Goal: Entertainment & Leisure: Consume media (video, audio)

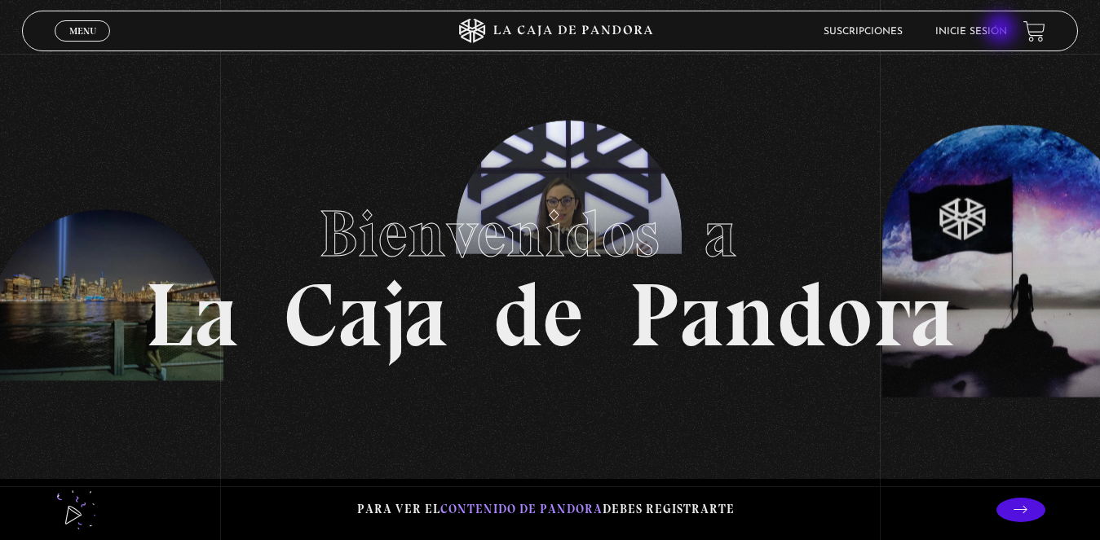
click at [1000, 31] on link "Inicie sesión" at bounding box center [971, 32] width 72 height 10
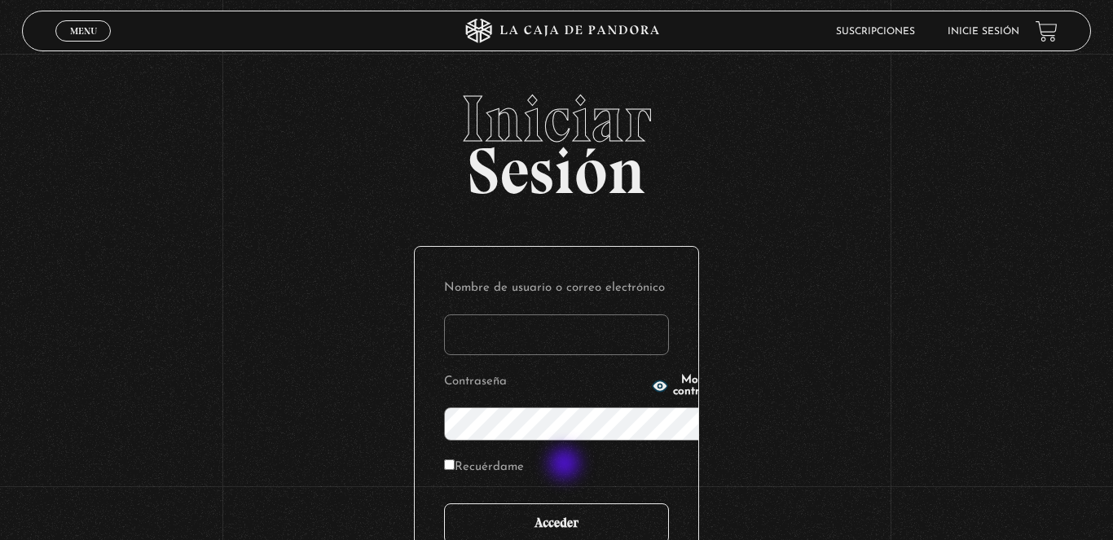
type input "karlapj14@hotmail.com"
click at [567, 504] on input "Acceder" at bounding box center [556, 524] width 225 height 41
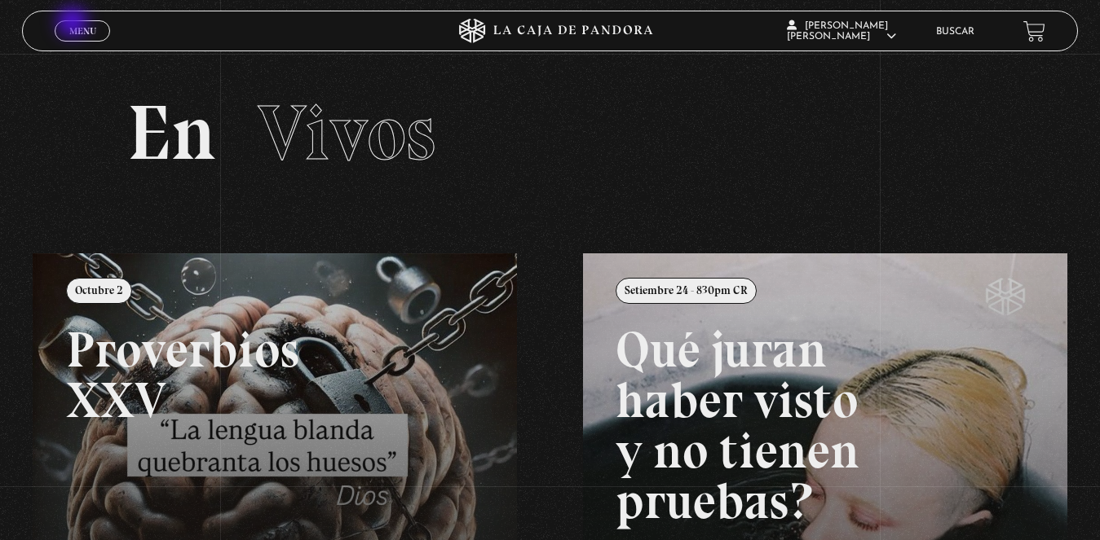
click at [73, 23] on link "Menu Cerrar" at bounding box center [82, 30] width 55 height 21
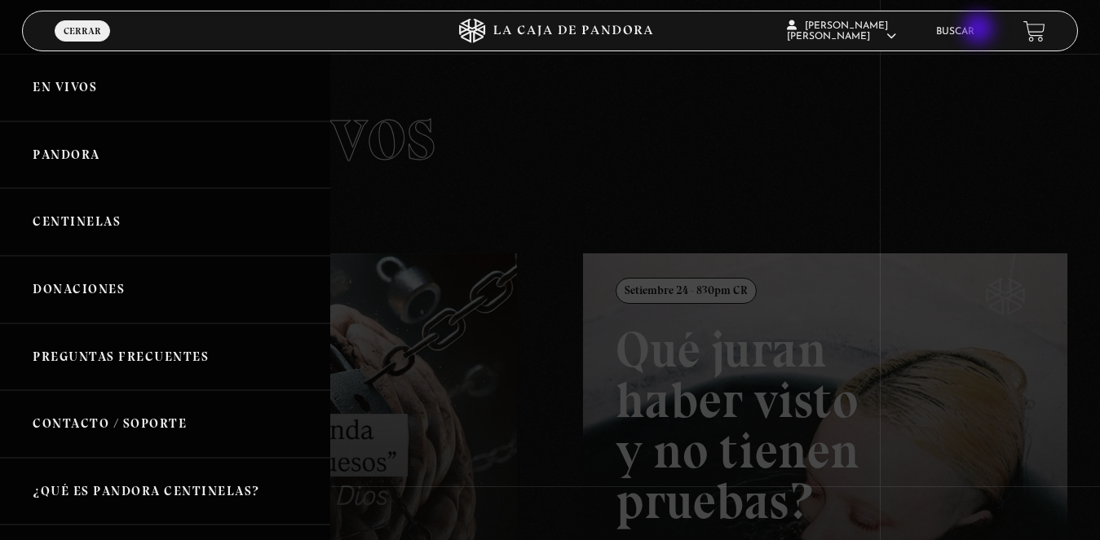
click at [974, 30] on link "Buscar" at bounding box center [955, 32] width 38 height 10
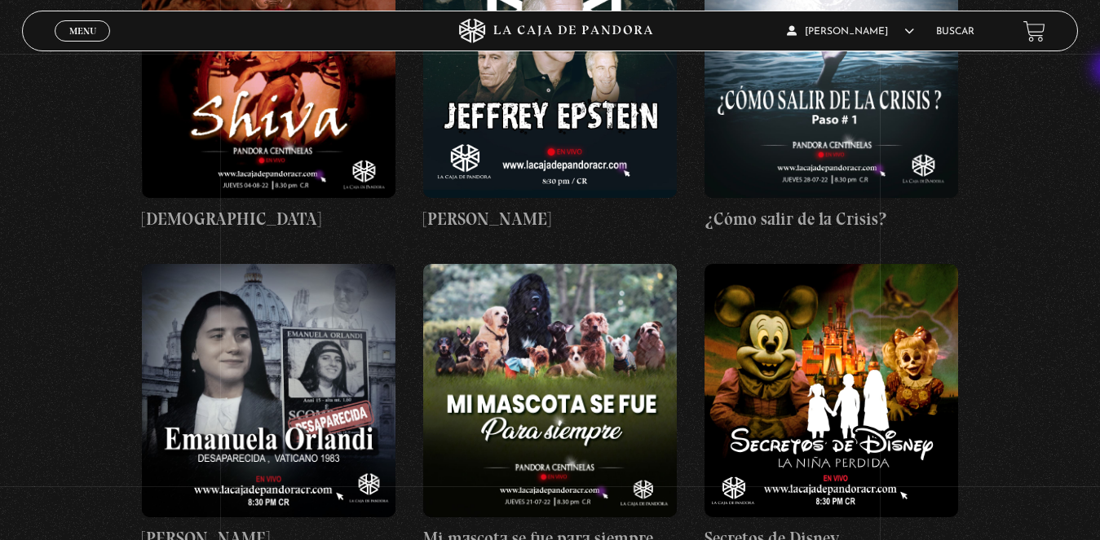
scroll to position [13842, 0]
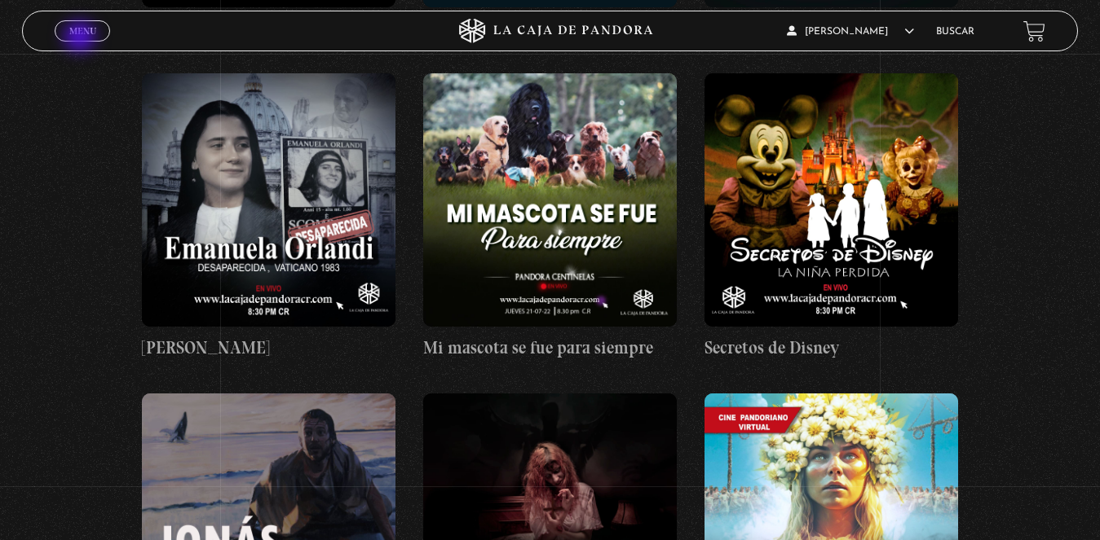
click at [82, 38] on link "Menu Cerrar" at bounding box center [82, 30] width 55 height 21
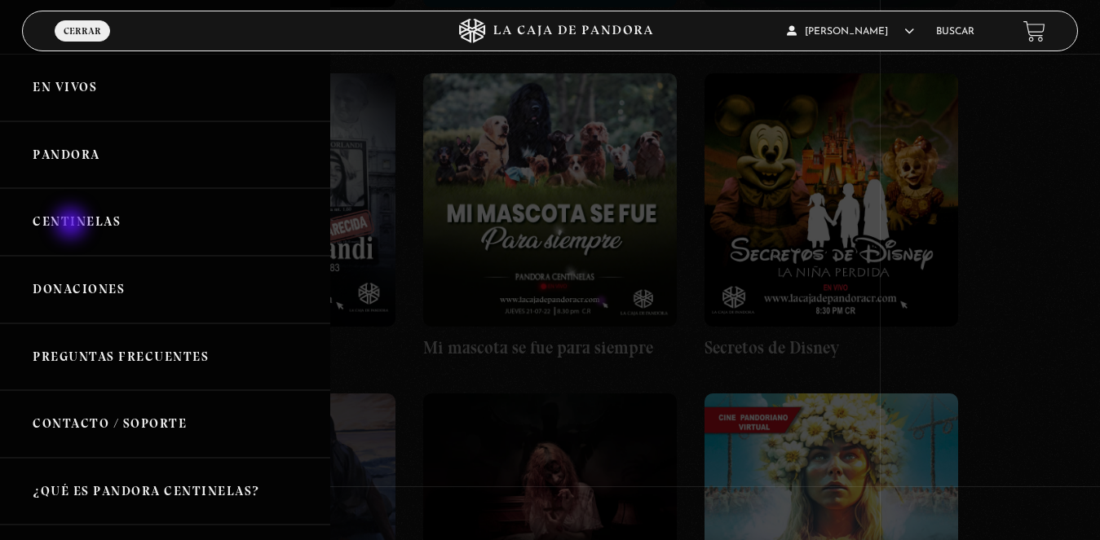
click at [73, 225] on link "Centinelas" at bounding box center [165, 222] width 330 height 68
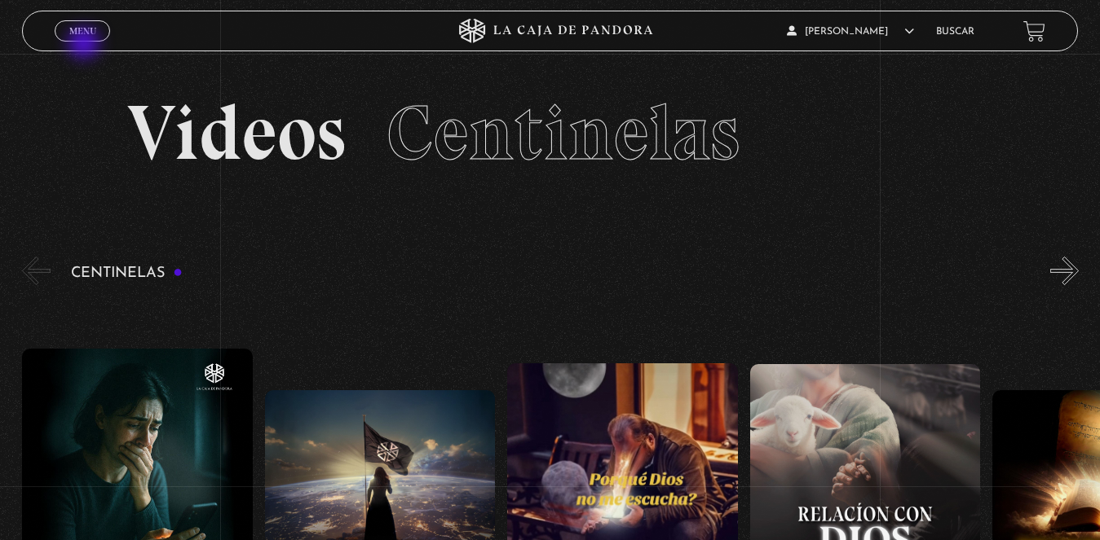
click at [85, 36] on span "Menu" at bounding box center [82, 31] width 27 height 10
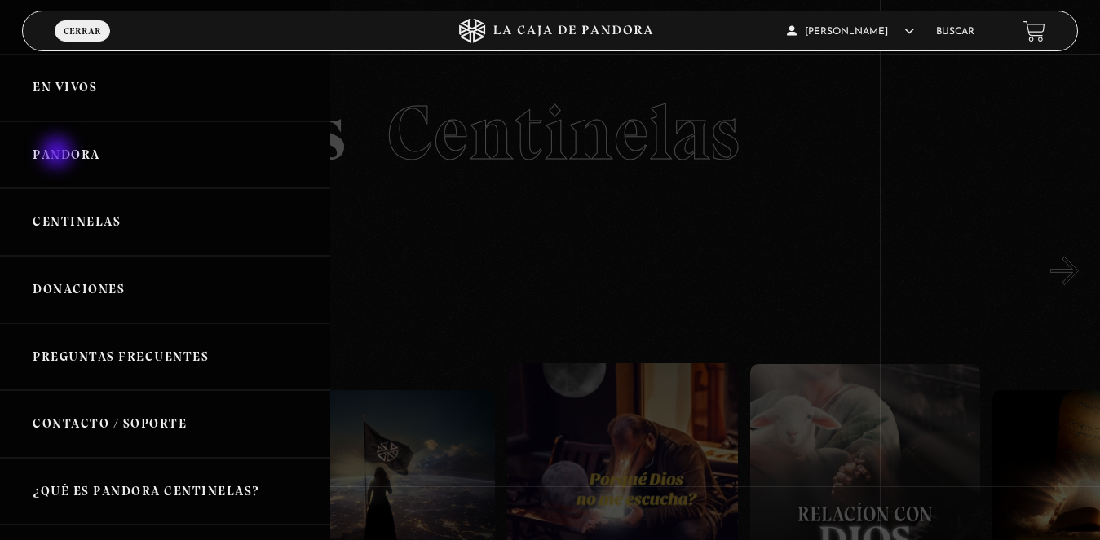
click at [60, 154] on link "Pandora" at bounding box center [165, 155] width 330 height 68
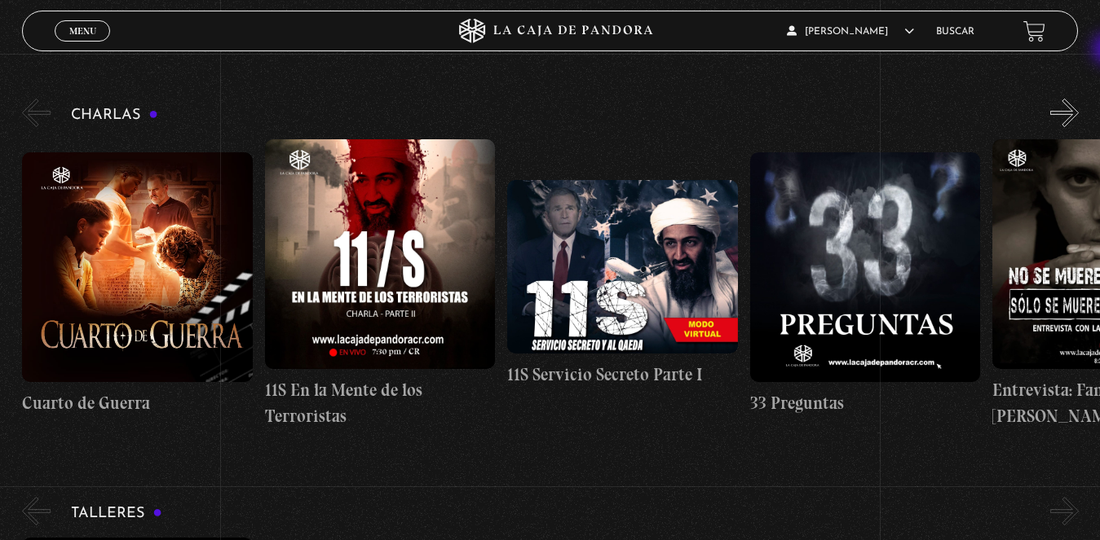
scroll to position [213, 0]
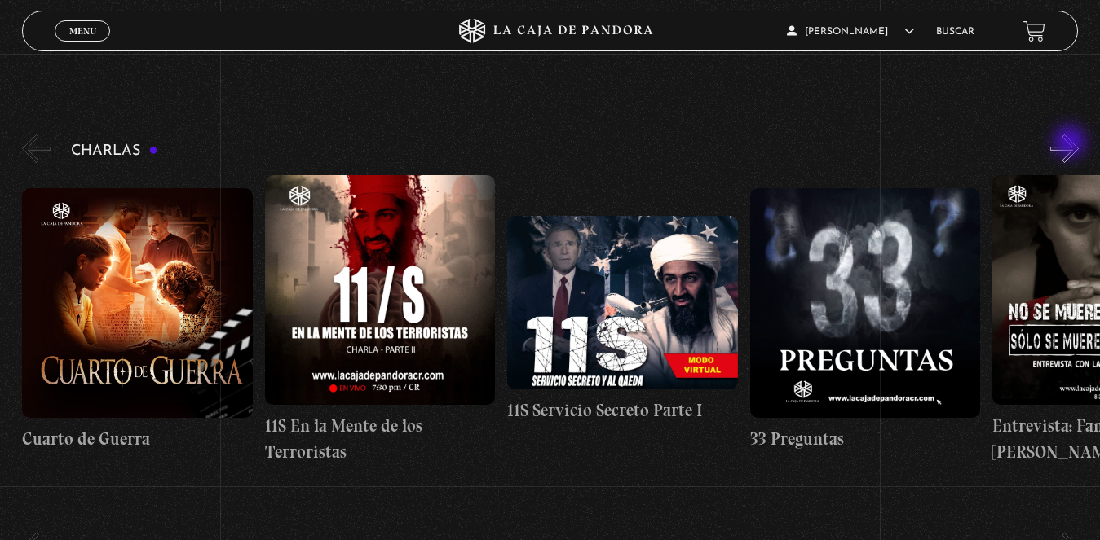
click at [1071, 143] on button "»" at bounding box center [1064, 148] width 29 height 29
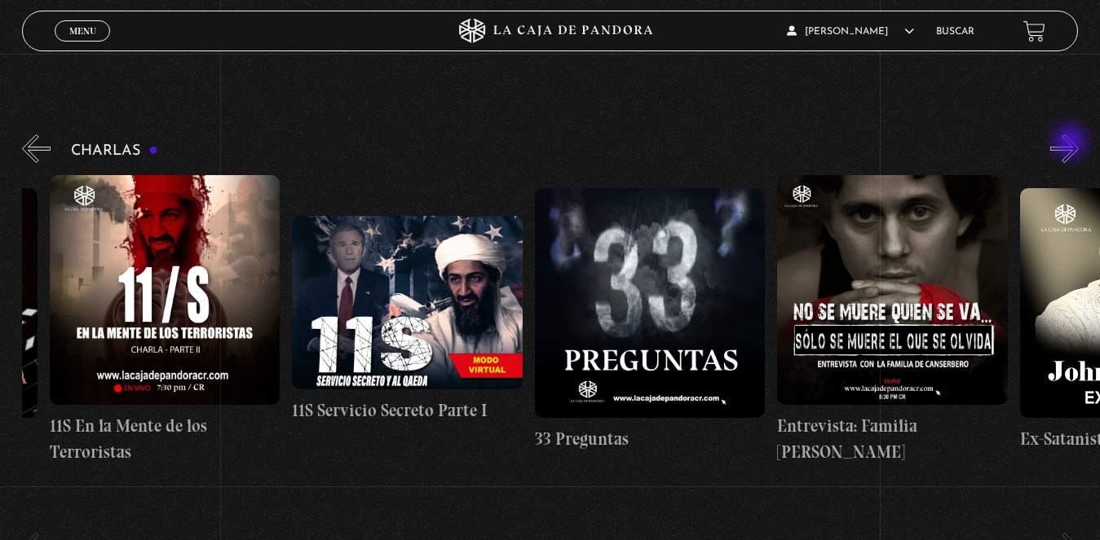
click at [1071, 143] on button "»" at bounding box center [1064, 148] width 29 height 29
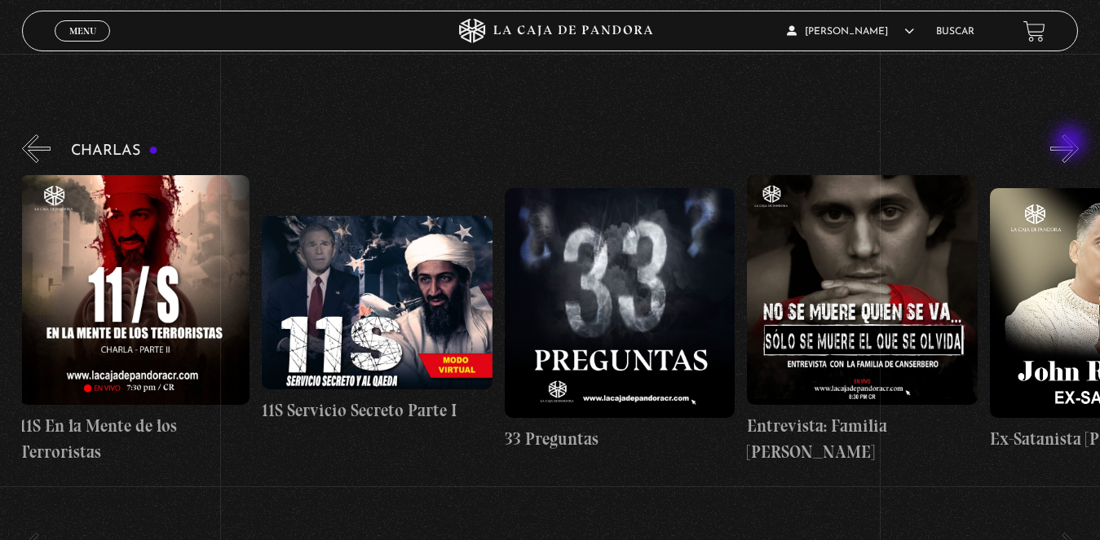
click at [1071, 143] on button "»" at bounding box center [1064, 148] width 29 height 29
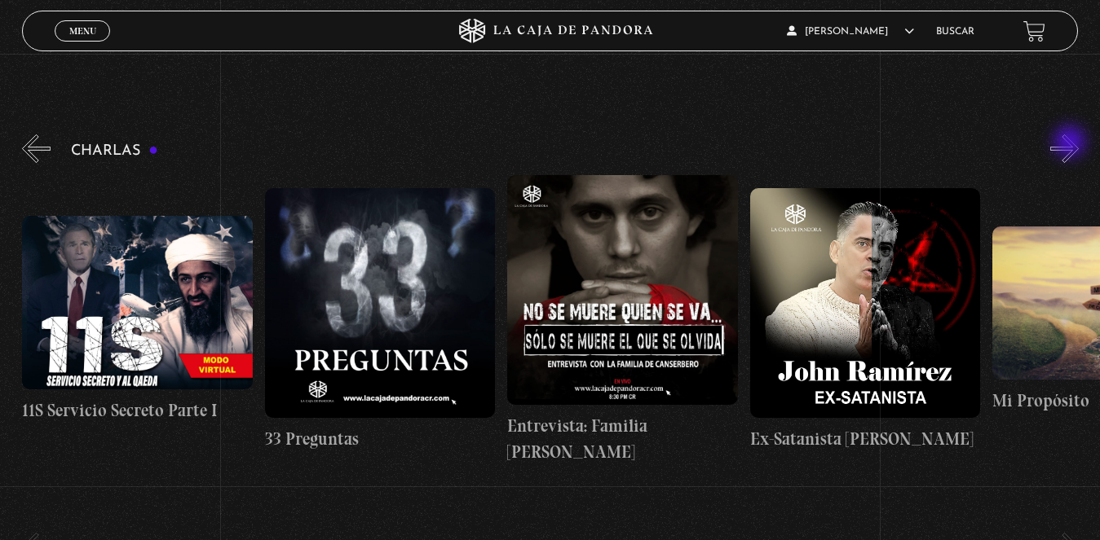
click at [1071, 143] on button "»" at bounding box center [1064, 148] width 29 height 29
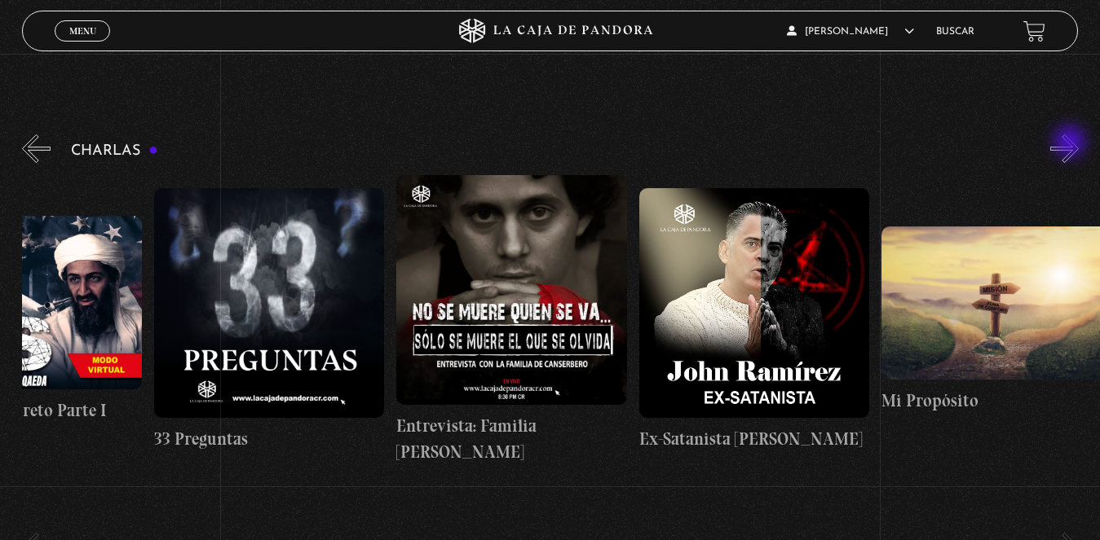
click at [1071, 143] on button "»" at bounding box center [1064, 148] width 29 height 29
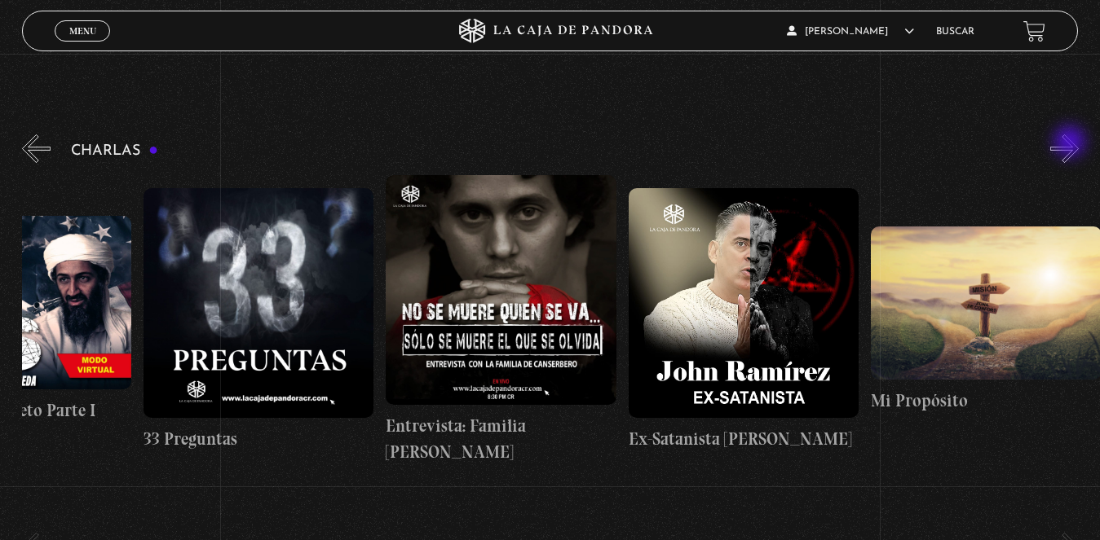
click at [1071, 143] on button "»" at bounding box center [1064, 148] width 29 height 29
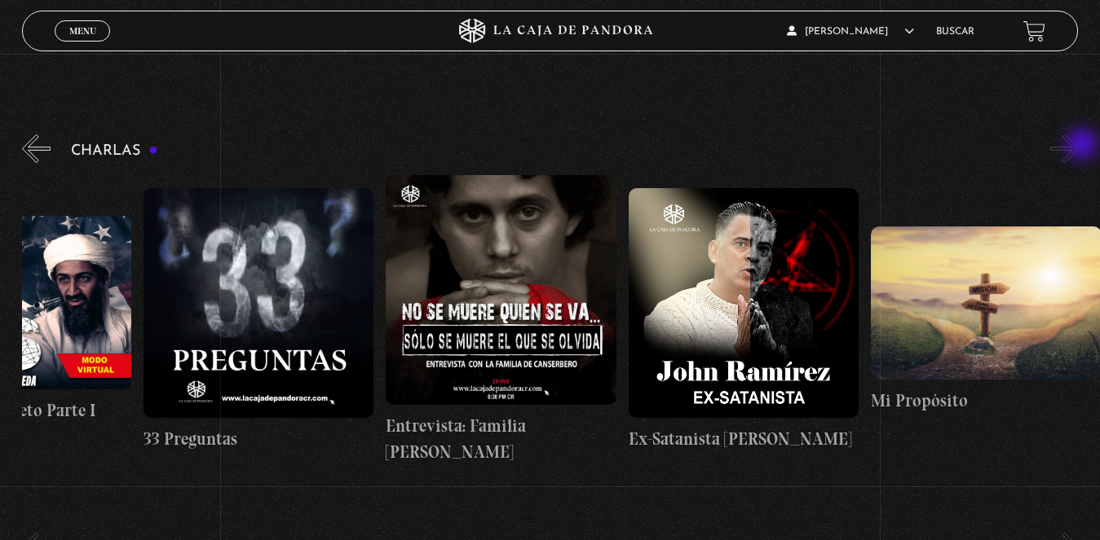
click at [1078, 151] on button "»" at bounding box center [1064, 148] width 29 height 29
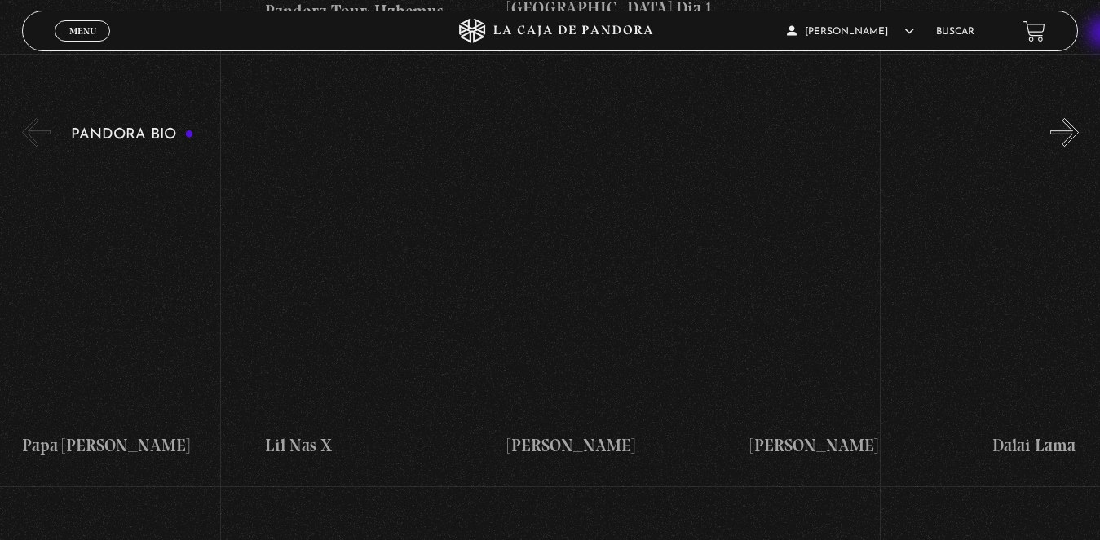
scroll to position [2401, 0]
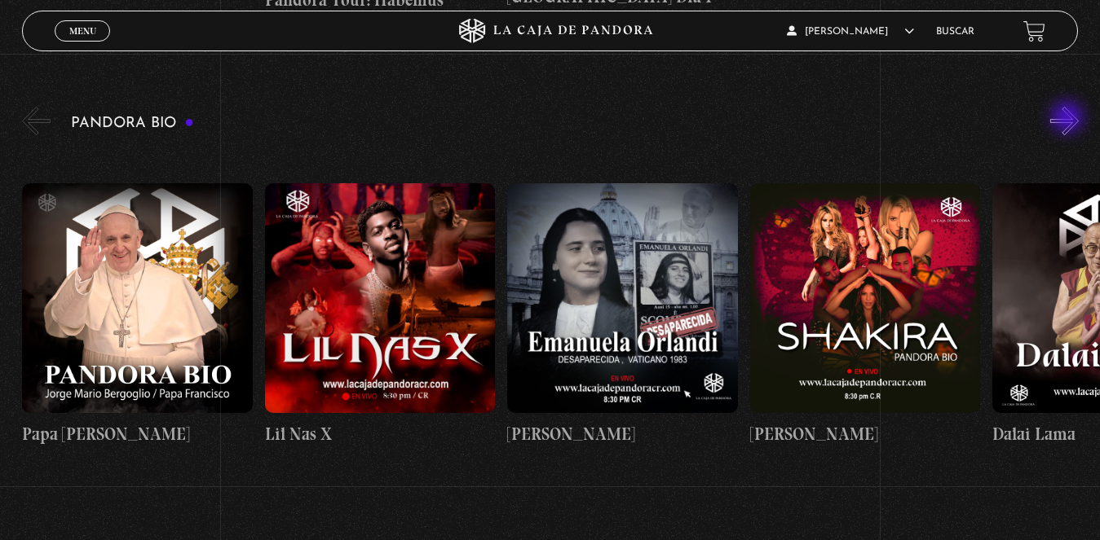
click at [1069, 118] on button "»" at bounding box center [1064, 121] width 29 height 29
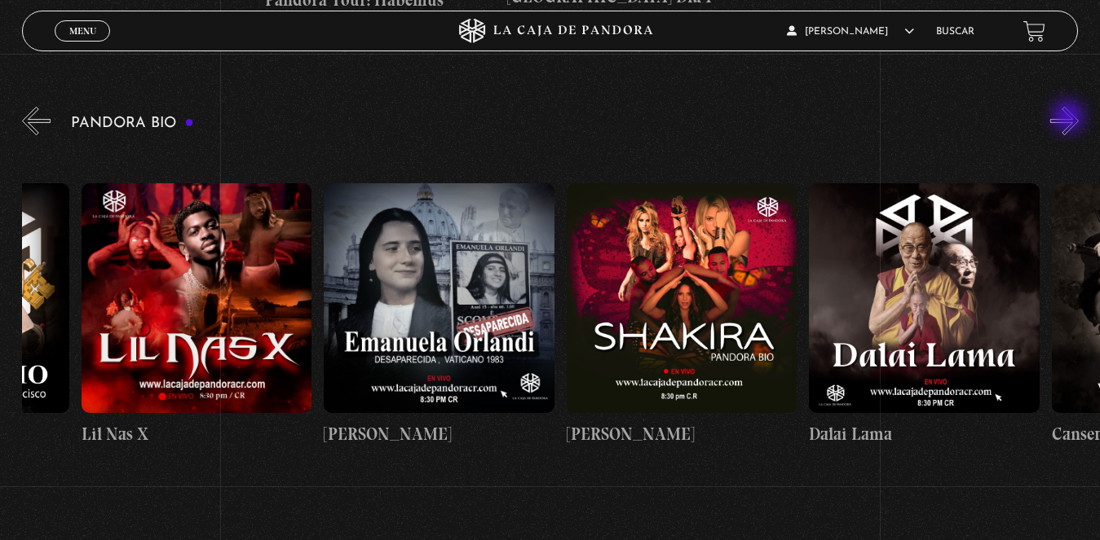
click at [1069, 118] on button "»" at bounding box center [1064, 121] width 29 height 29
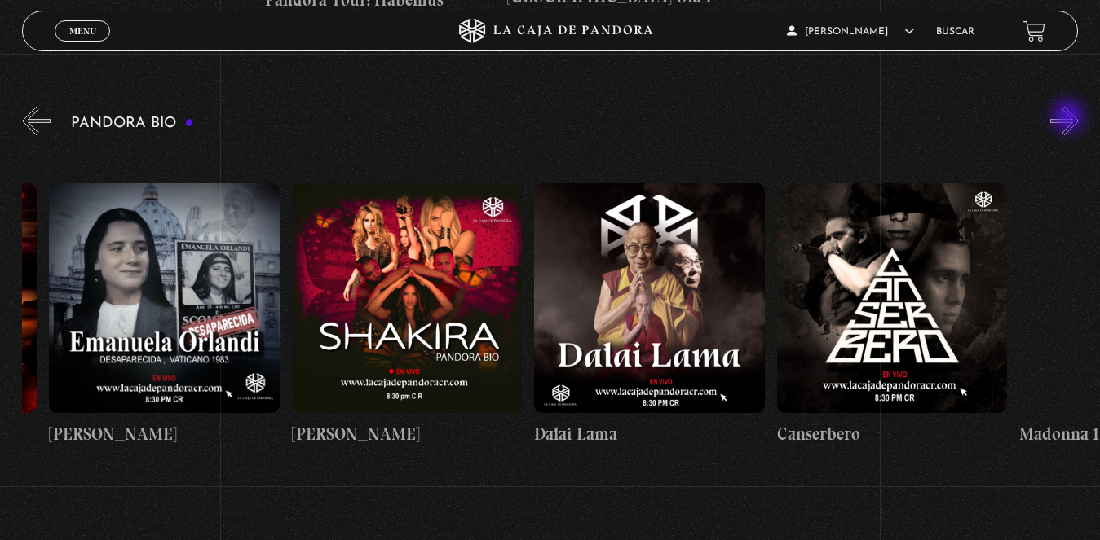
click at [1069, 118] on button "»" at bounding box center [1064, 121] width 29 height 29
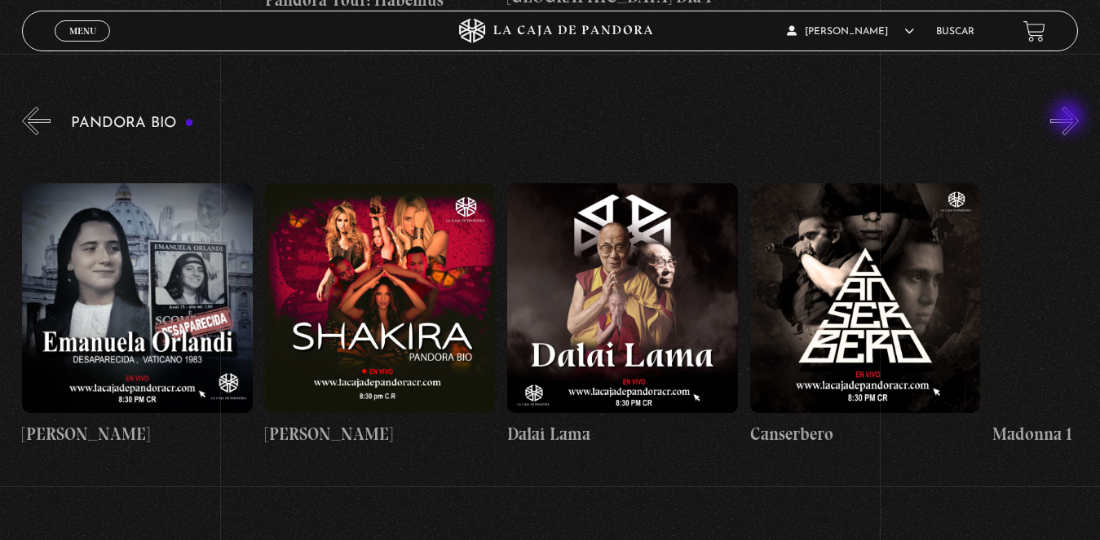
click at [1069, 118] on button "»" at bounding box center [1064, 121] width 29 height 29
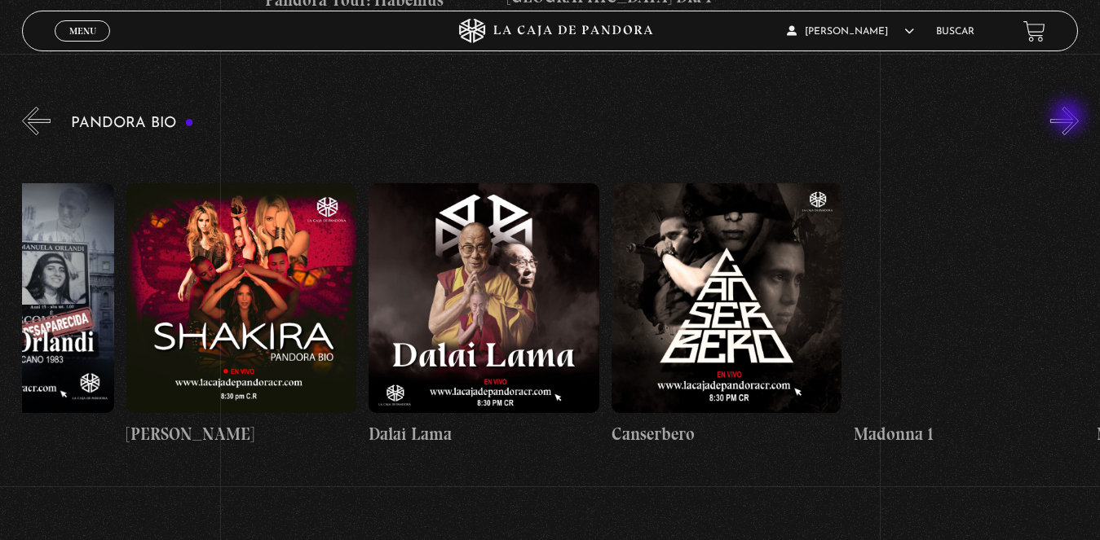
click at [1070, 118] on button "»" at bounding box center [1064, 121] width 29 height 29
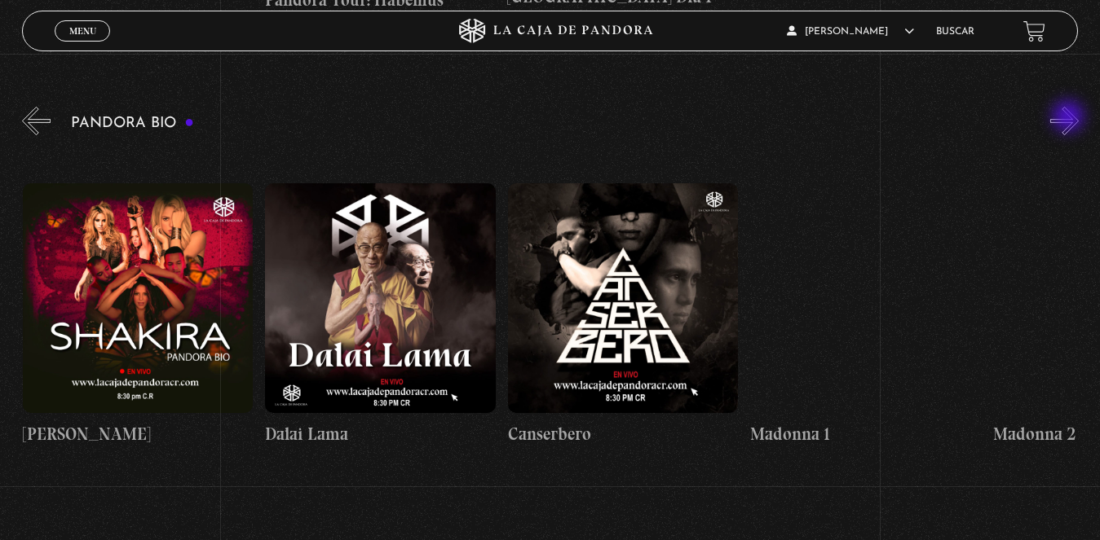
click at [1070, 118] on button "»" at bounding box center [1064, 121] width 29 height 29
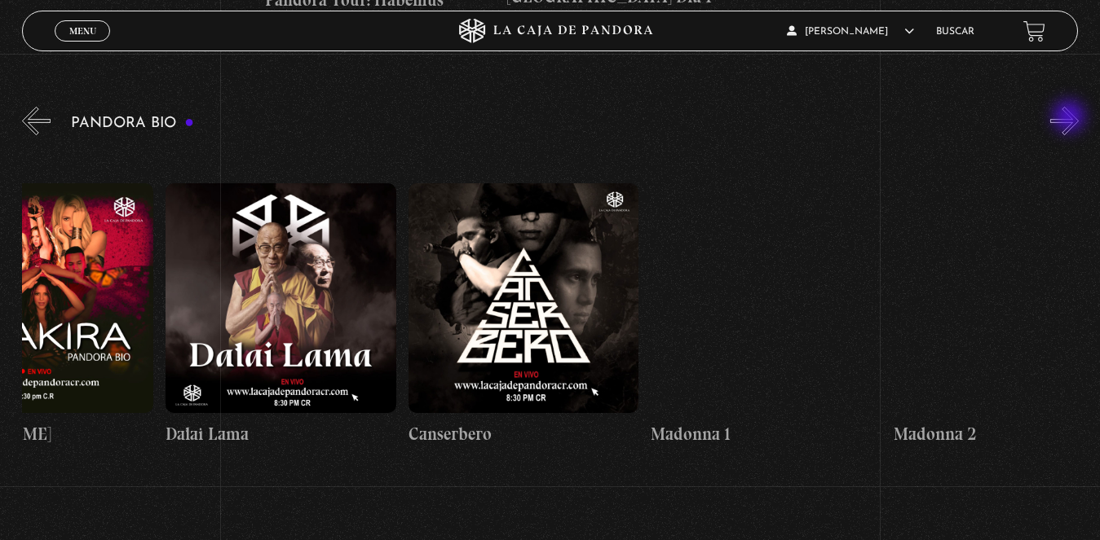
click at [1070, 118] on button "»" at bounding box center [1064, 121] width 29 height 29
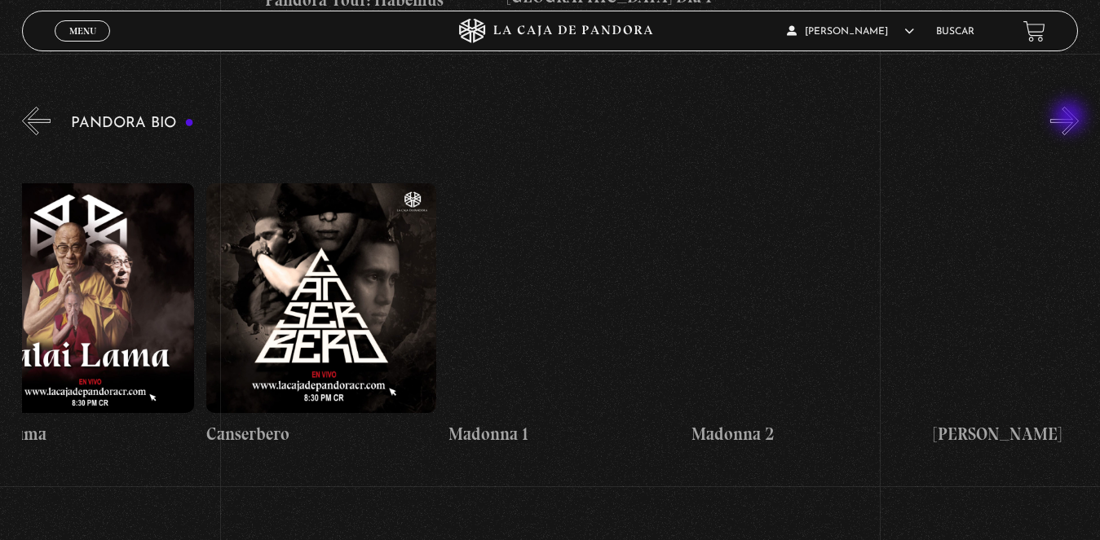
click at [1070, 118] on button "»" at bounding box center [1064, 121] width 29 height 29
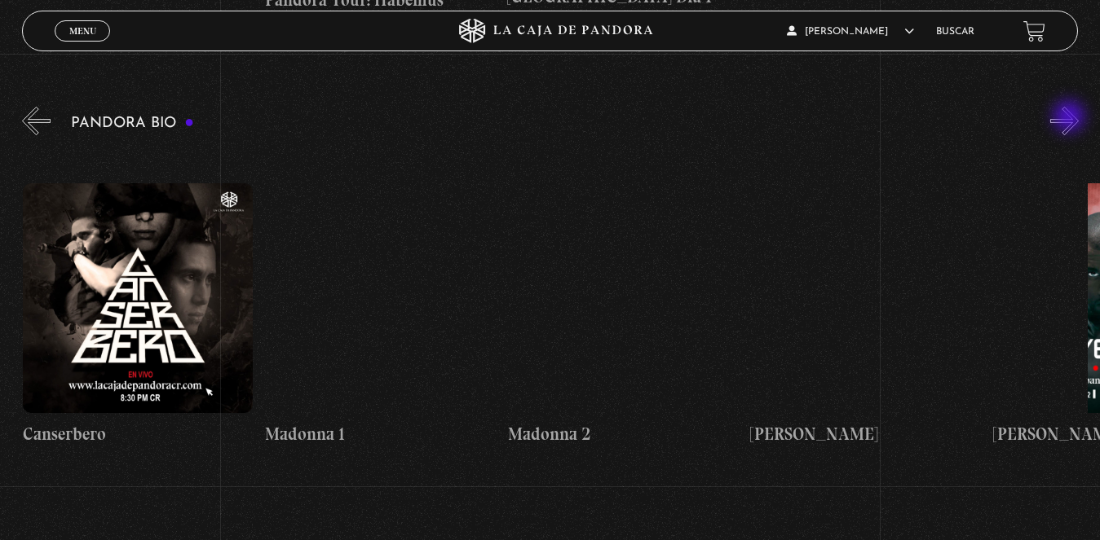
click at [1070, 118] on button "»" at bounding box center [1064, 121] width 29 height 29
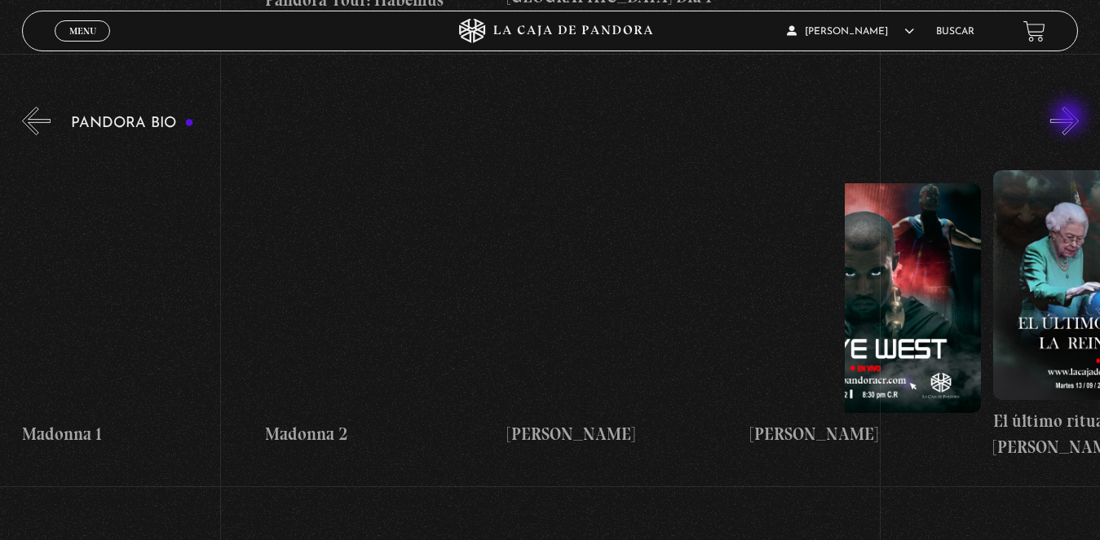
click at [1070, 118] on button "»" at bounding box center [1064, 121] width 29 height 29
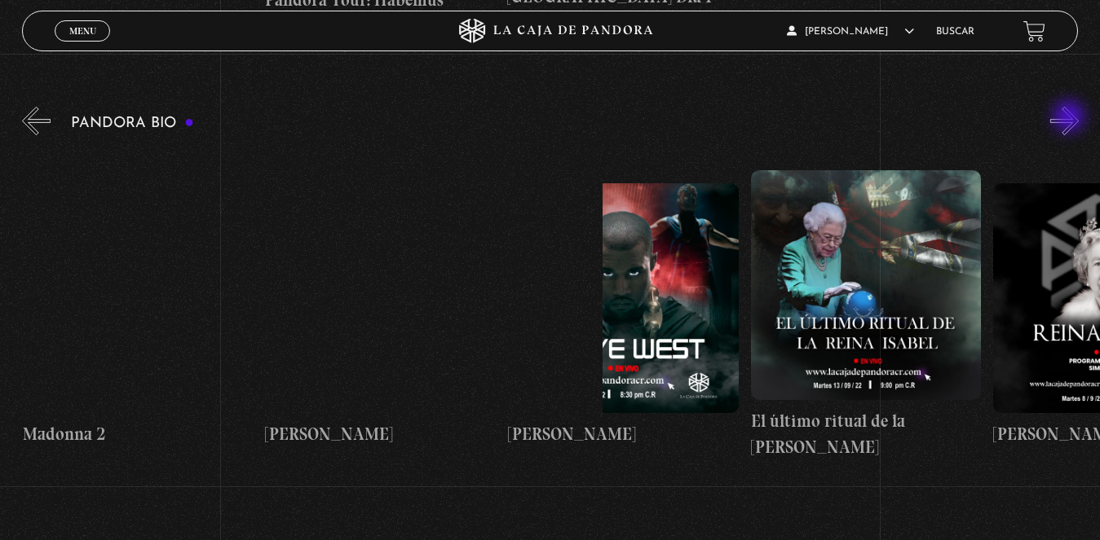
click at [1070, 118] on button "»" at bounding box center [1064, 121] width 29 height 29
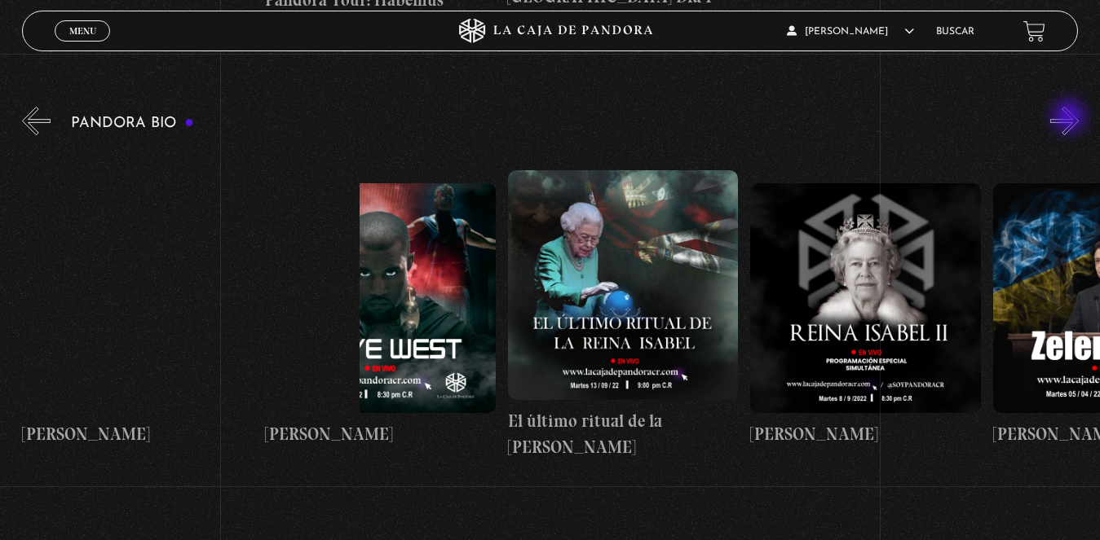
click at [1070, 118] on button "»" at bounding box center [1064, 121] width 29 height 29
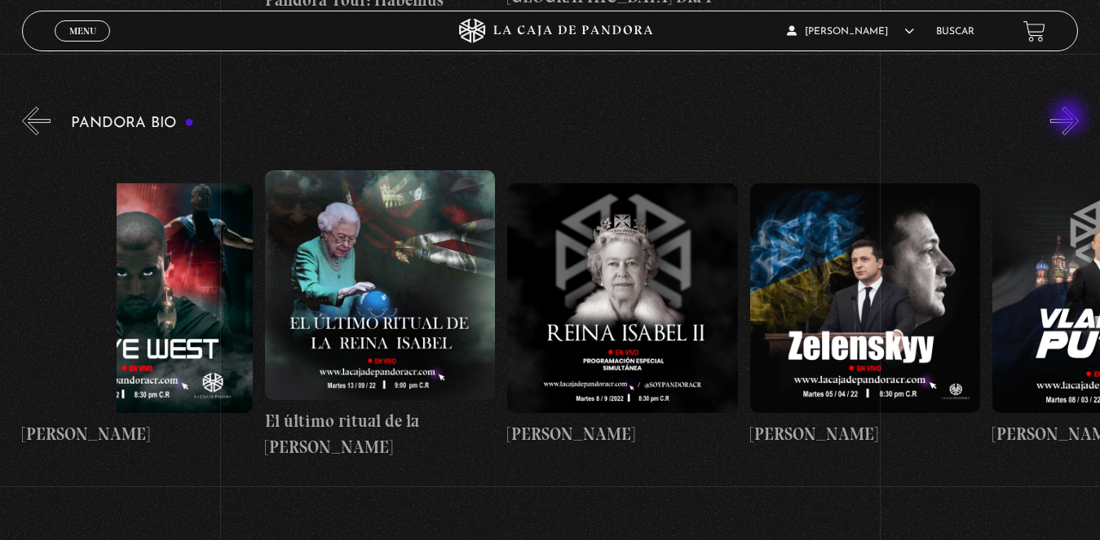
click at [1070, 118] on button "»" at bounding box center [1064, 121] width 29 height 29
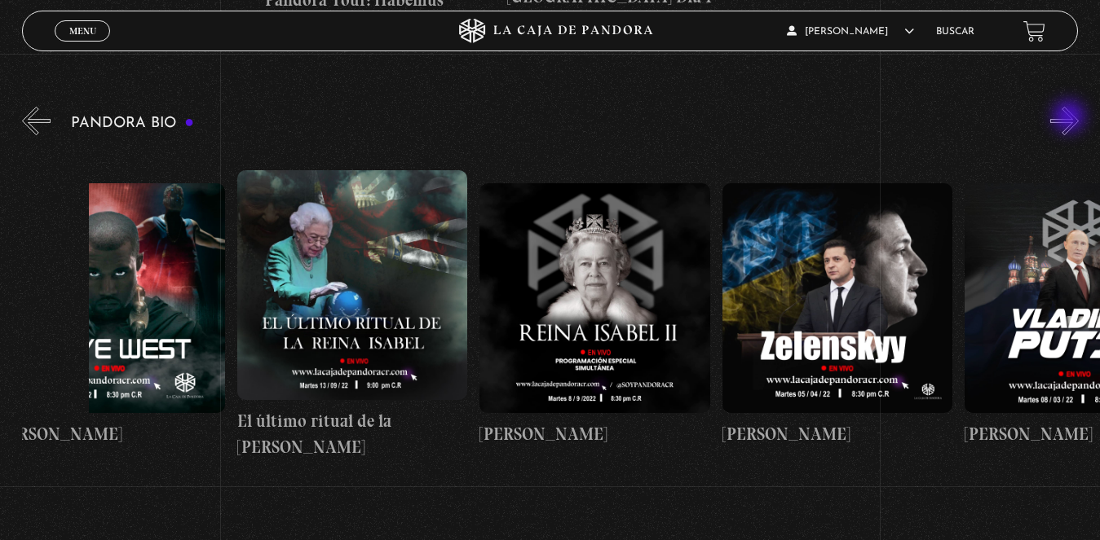
click at [1070, 118] on button "»" at bounding box center [1064, 121] width 29 height 29
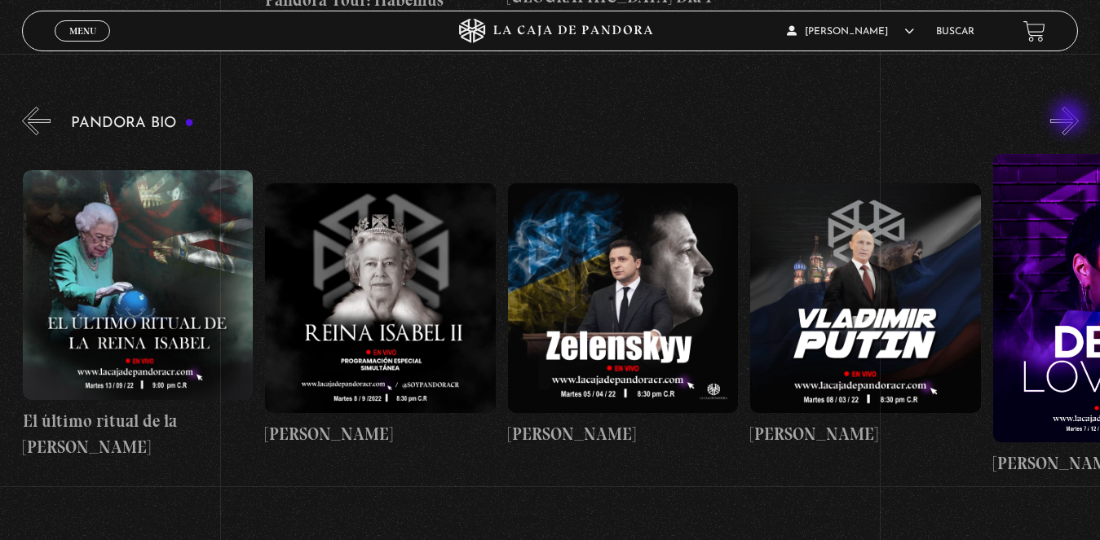
click at [1070, 118] on button "»" at bounding box center [1064, 121] width 29 height 29
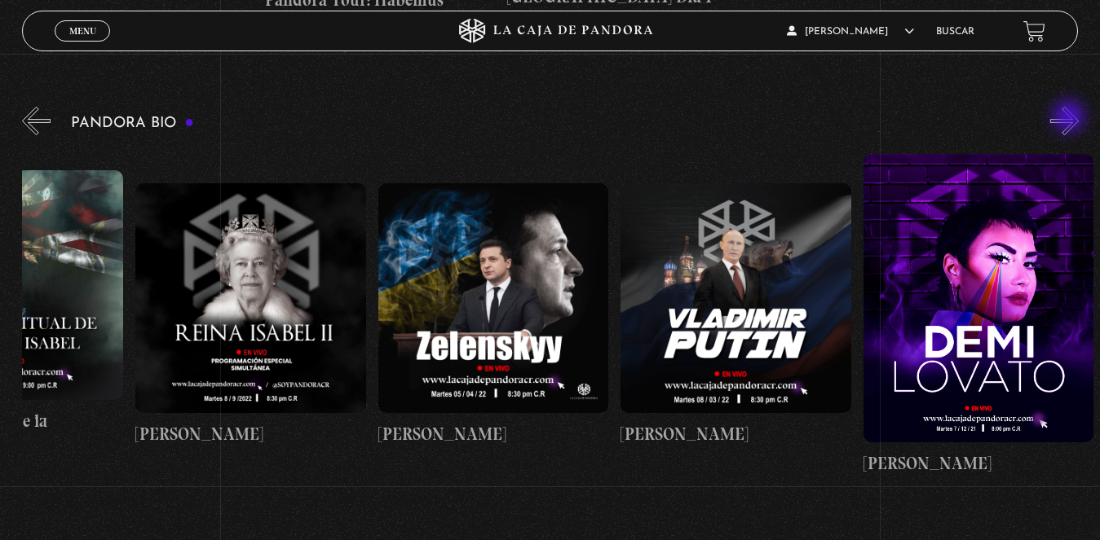
click at [1070, 118] on button "»" at bounding box center [1064, 121] width 29 height 29
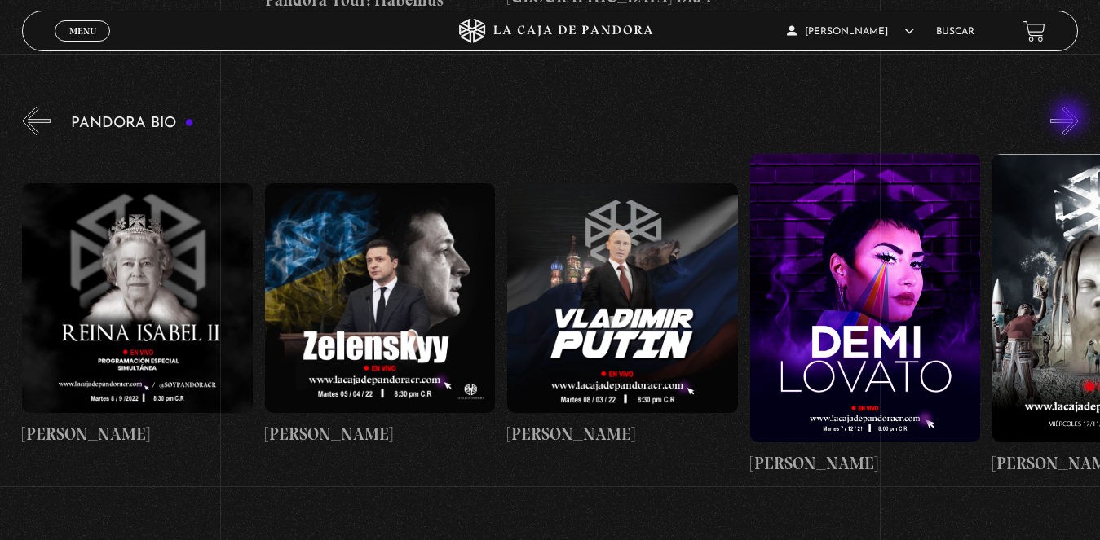
click at [1070, 118] on button "»" at bounding box center [1064, 121] width 29 height 29
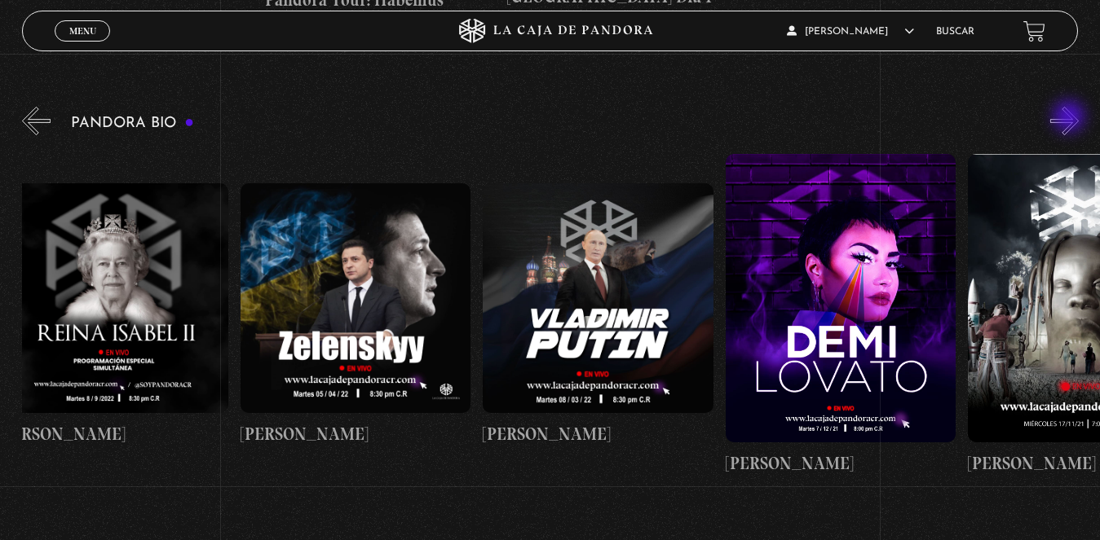
click at [1070, 118] on button "»" at bounding box center [1064, 121] width 29 height 29
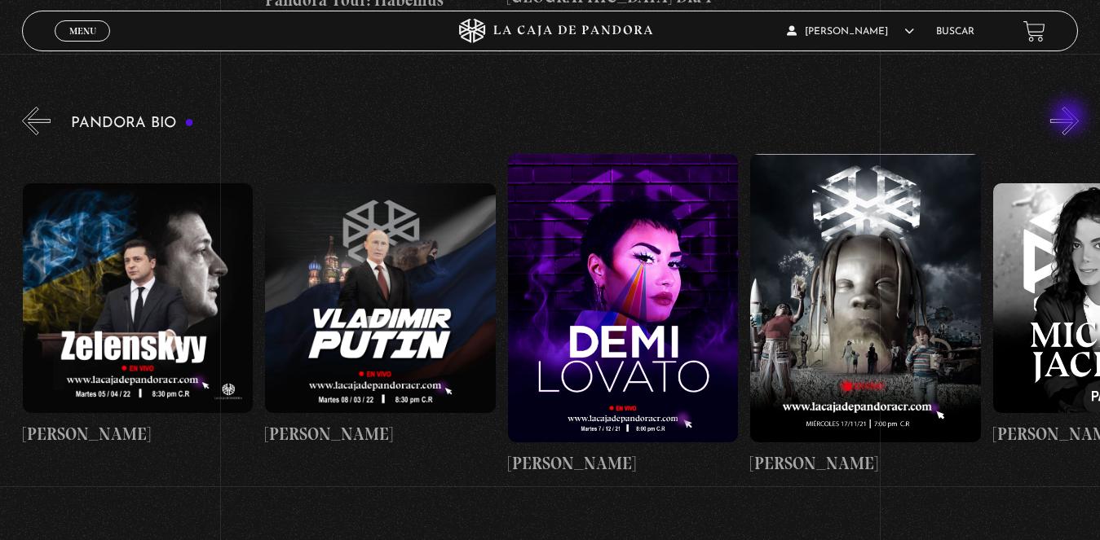
click at [1070, 118] on button "»" at bounding box center [1064, 121] width 29 height 29
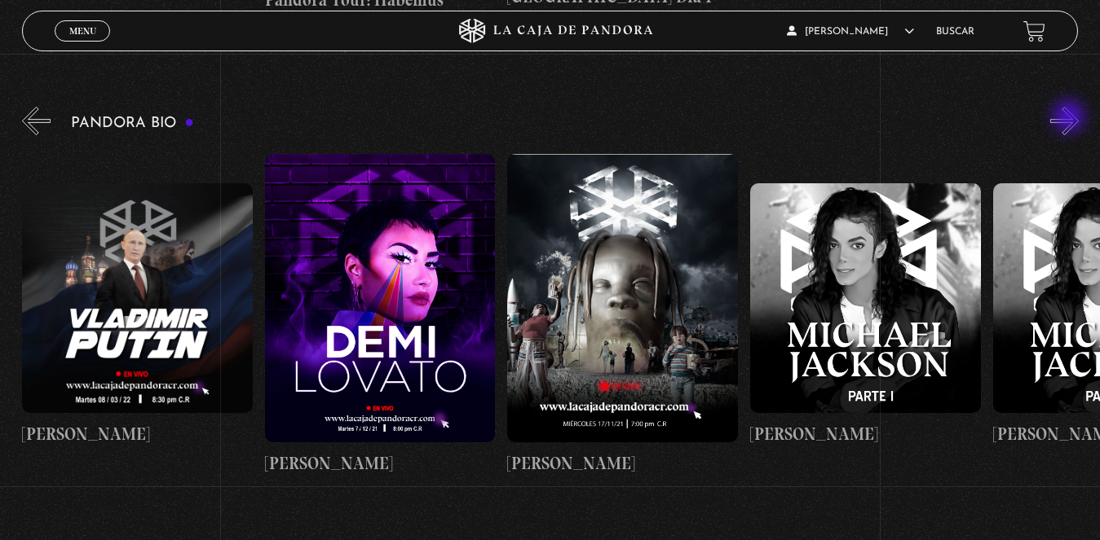
click at [1070, 118] on button "»" at bounding box center [1064, 121] width 29 height 29
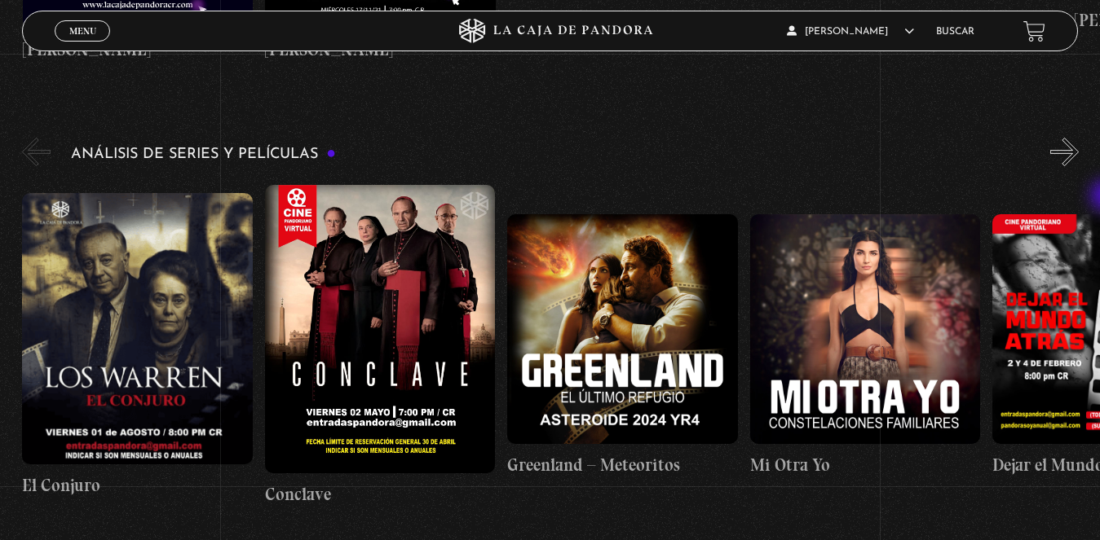
scroll to position [2828, 0]
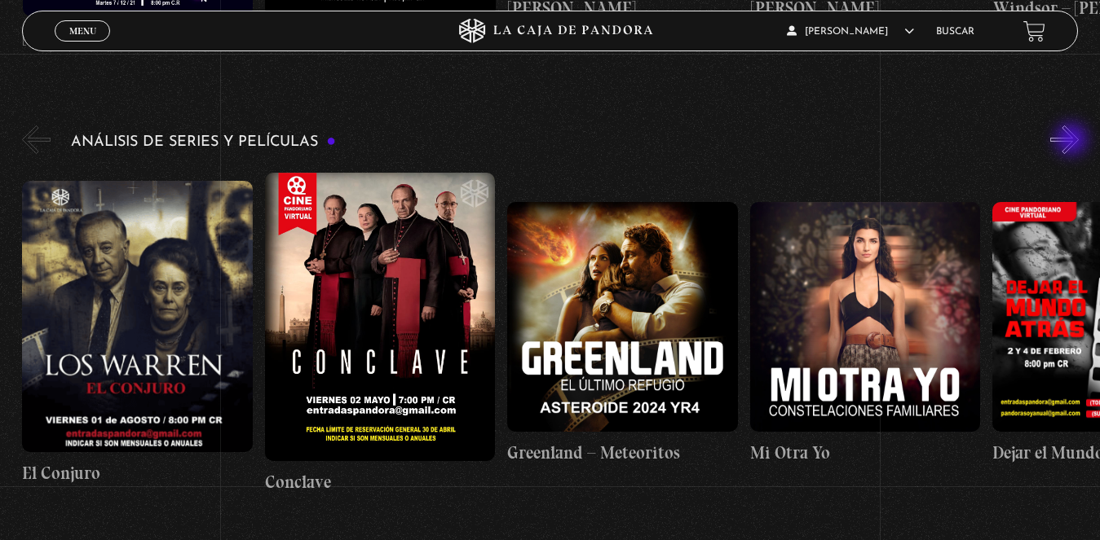
click at [1073, 141] on button "»" at bounding box center [1064, 140] width 29 height 29
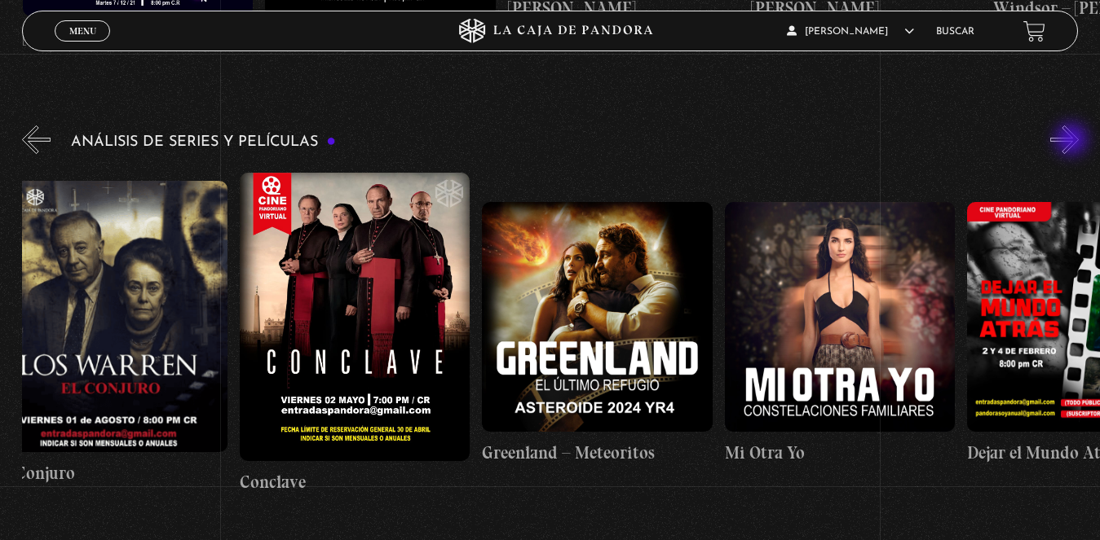
click at [1073, 141] on button "»" at bounding box center [1064, 140] width 29 height 29
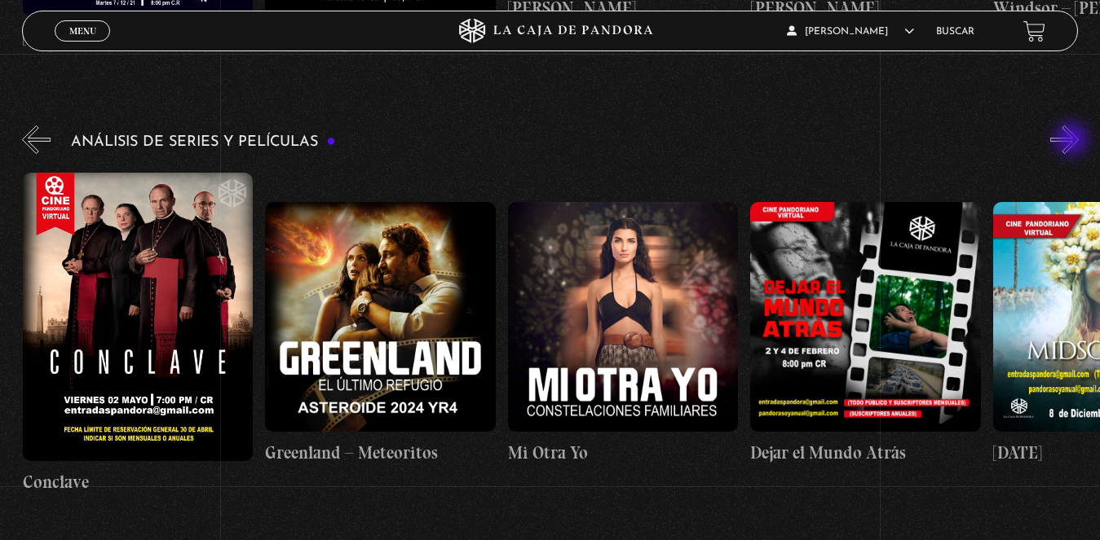
click at [1074, 141] on button "»" at bounding box center [1064, 140] width 29 height 29
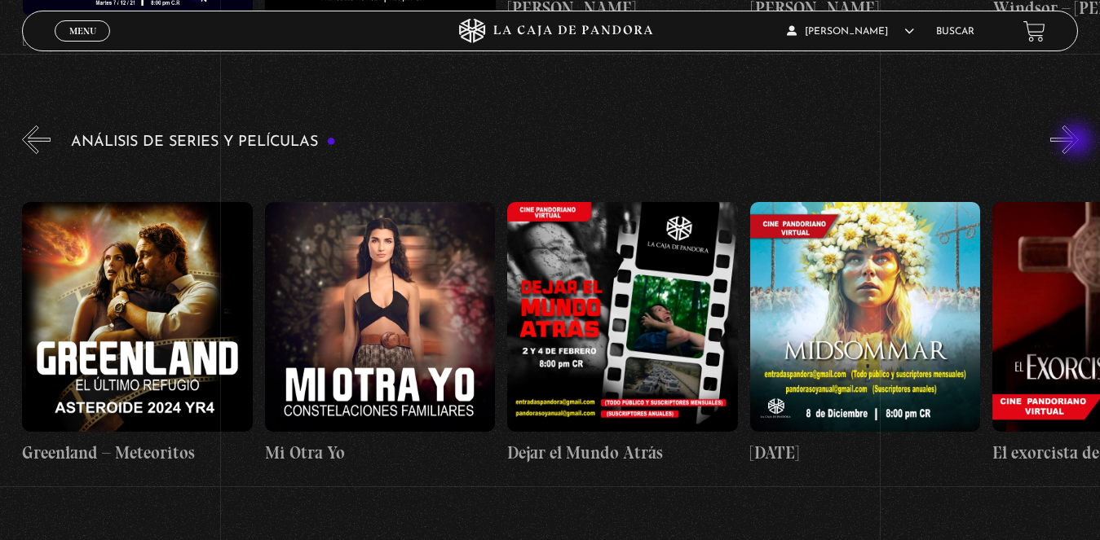
click at [1078, 142] on button "»" at bounding box center [1064, 140] width 29 height 29
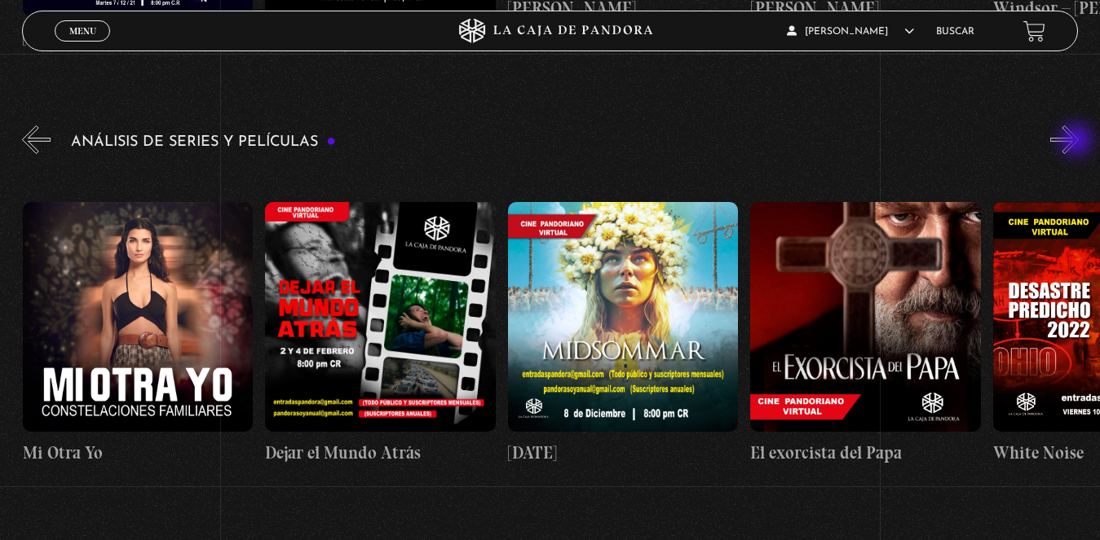
click at [1078, 142] on button "»" at bounding box center [1064, 140] width 29 height 29
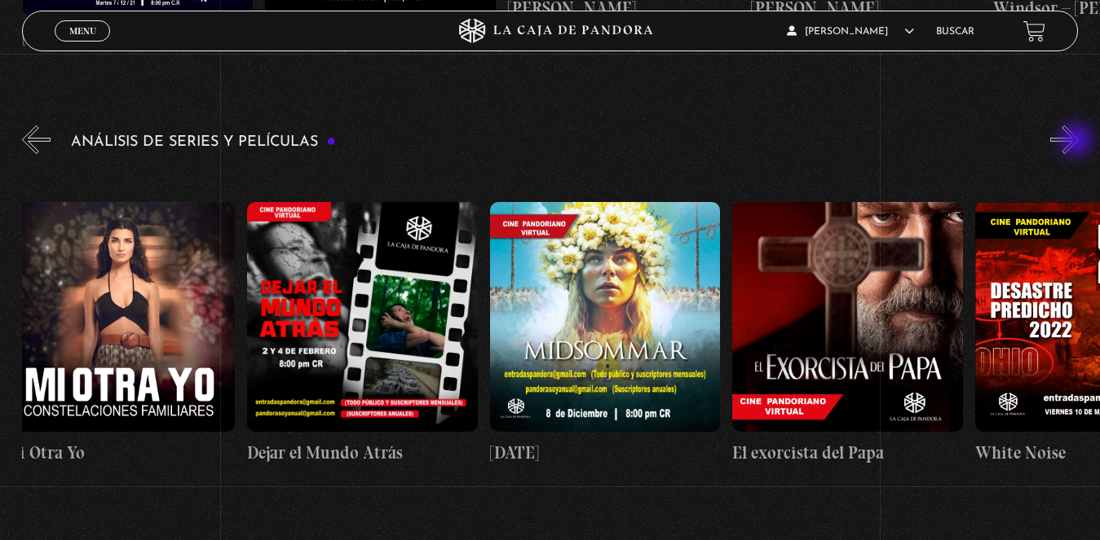
click at [1078, 142] on button "»" at bounding box center [1064, 140] width 29 height 29
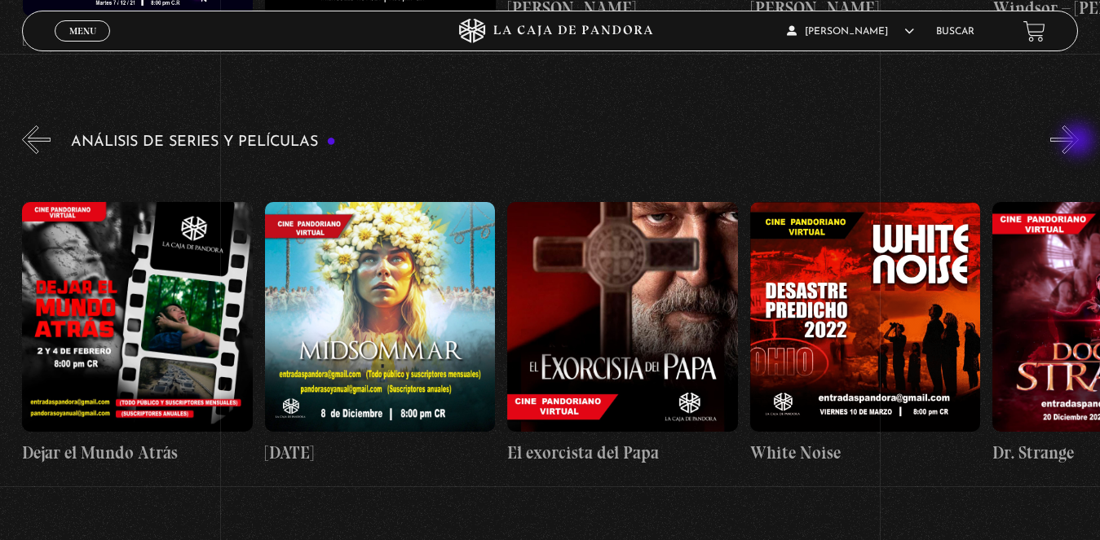
click at [1078, 142] on button "»" at bounding box center [1064, 140] width 29 height 29
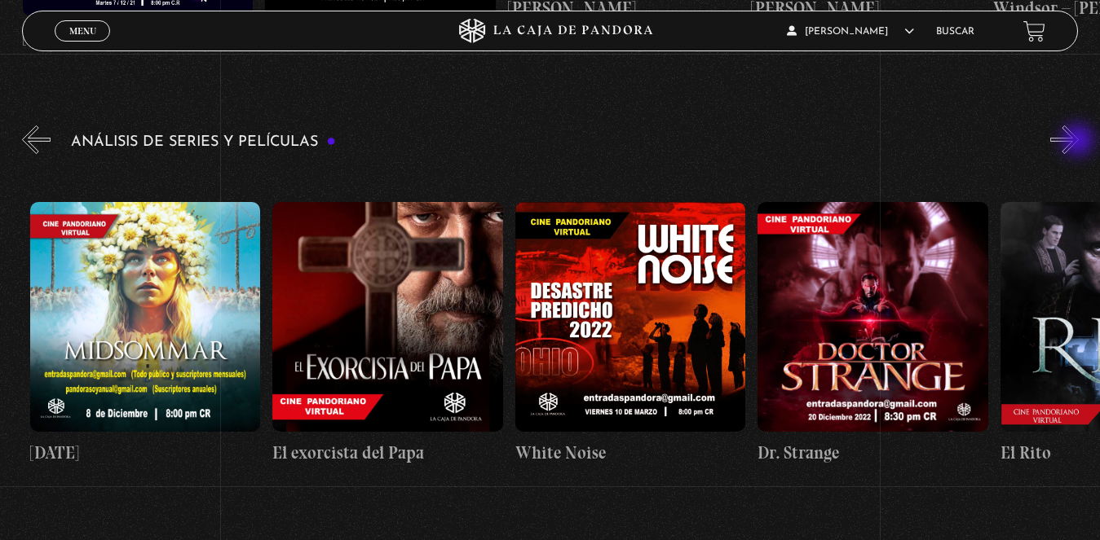
click at [1078, 142] on button "»" at bounding box center [1064, 140] width 29 height 29
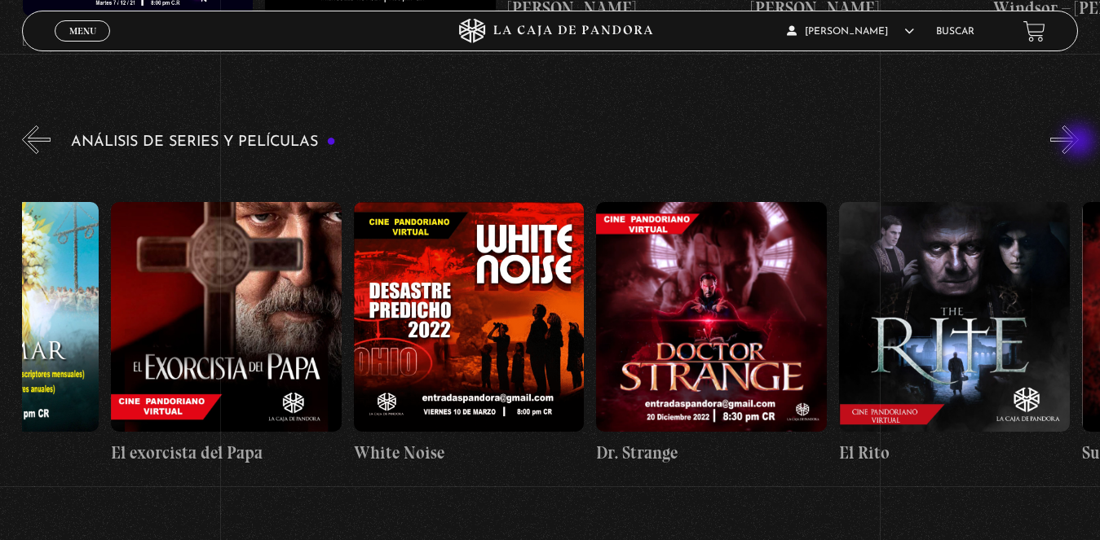
click at [1078, 143] on button "»" at bounding box center [1064, 140] width 29 height 29
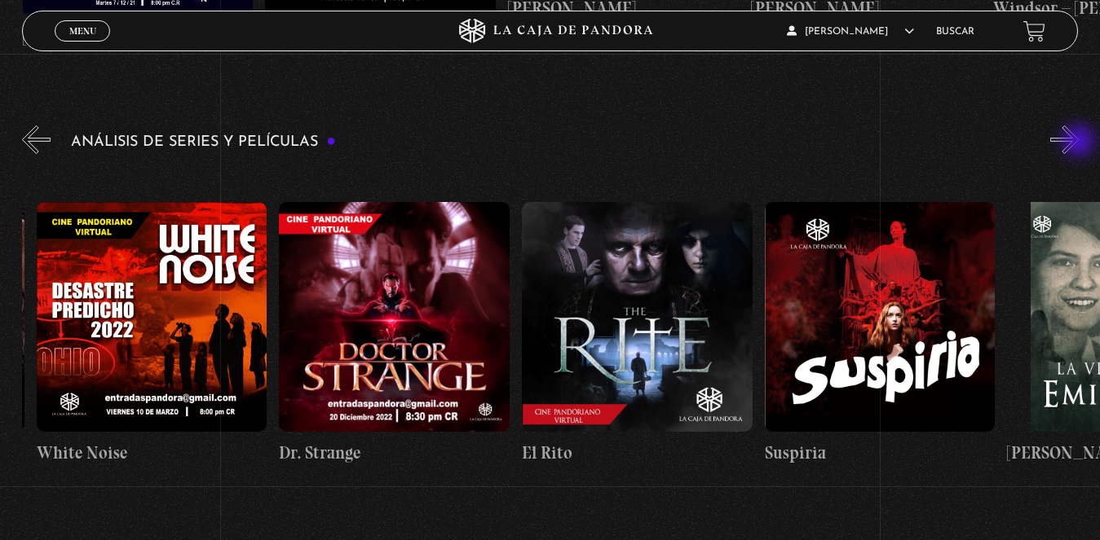
click at [1078, 143] on button "»" at bounding box center [1064, 140] width 29 height 29
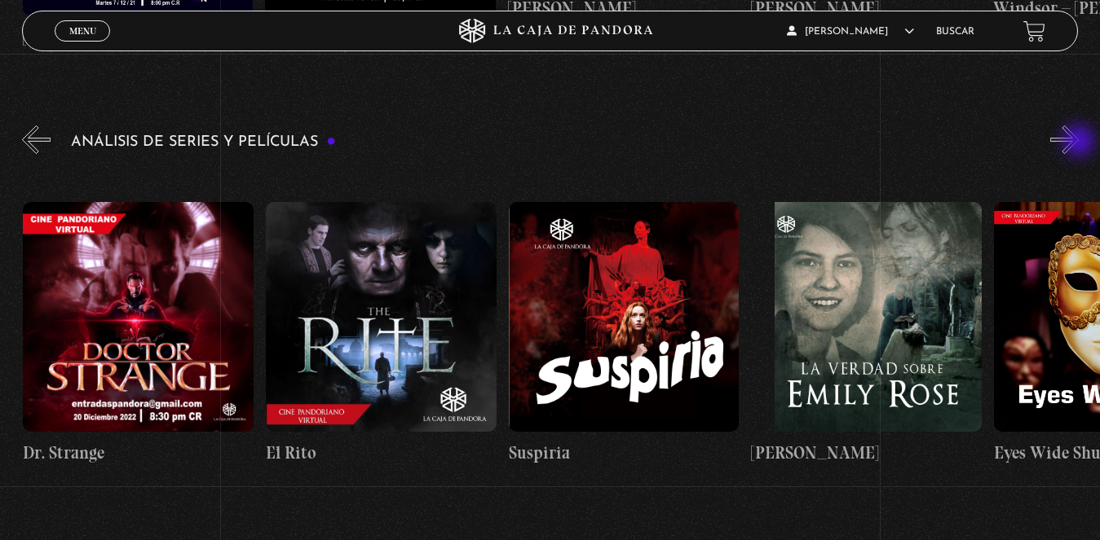
click at [1078, 143] on button "»" at bounding box center [1064, 140] width 29 height 29
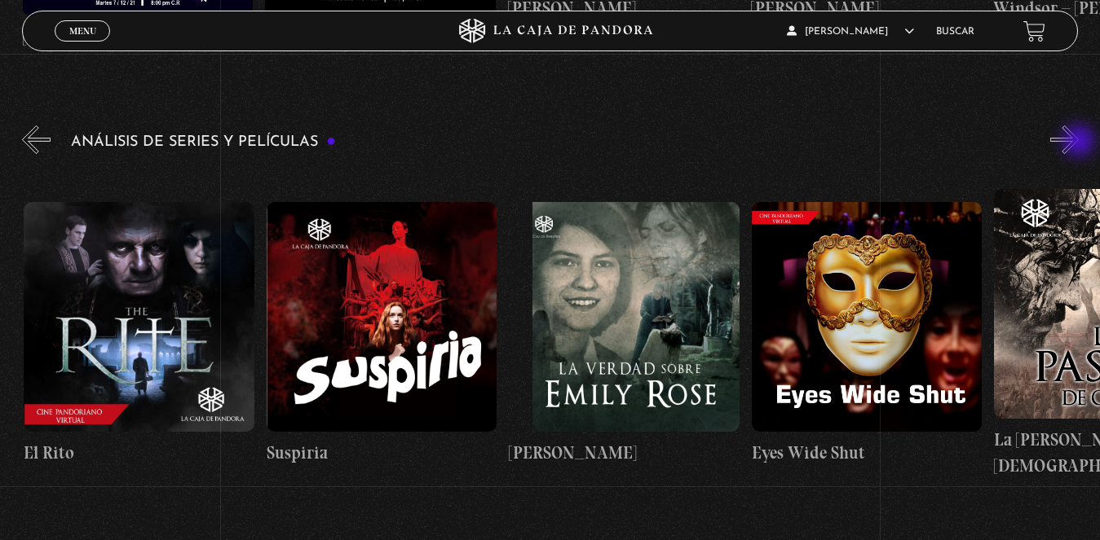
click at [1078, 143] on button "»" at bounding box center [1064, 140] width 29 height 29
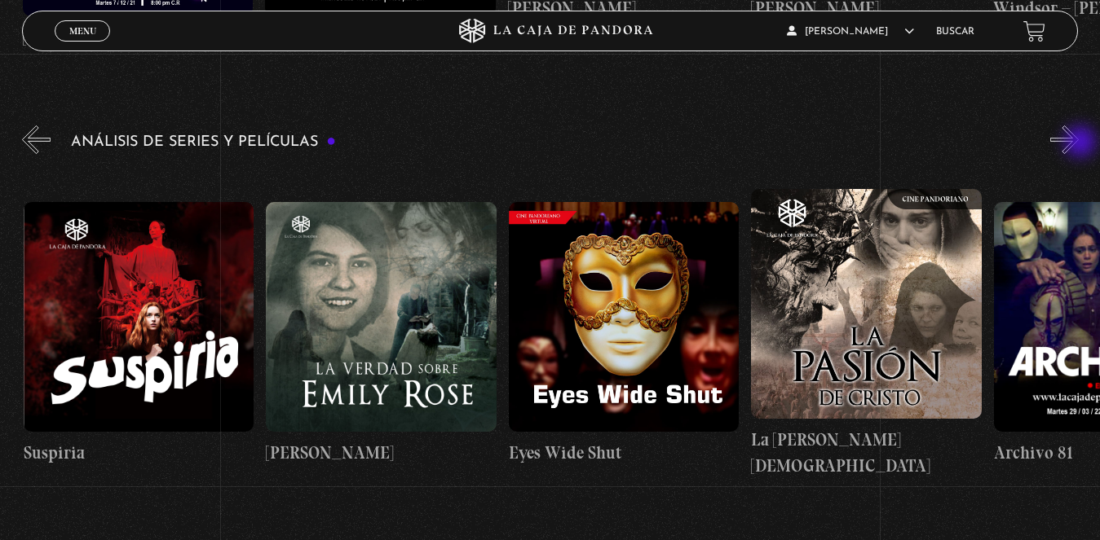
click at [1078, 143] on button "»" at bounding box center [1064, 140] width 29 height 29
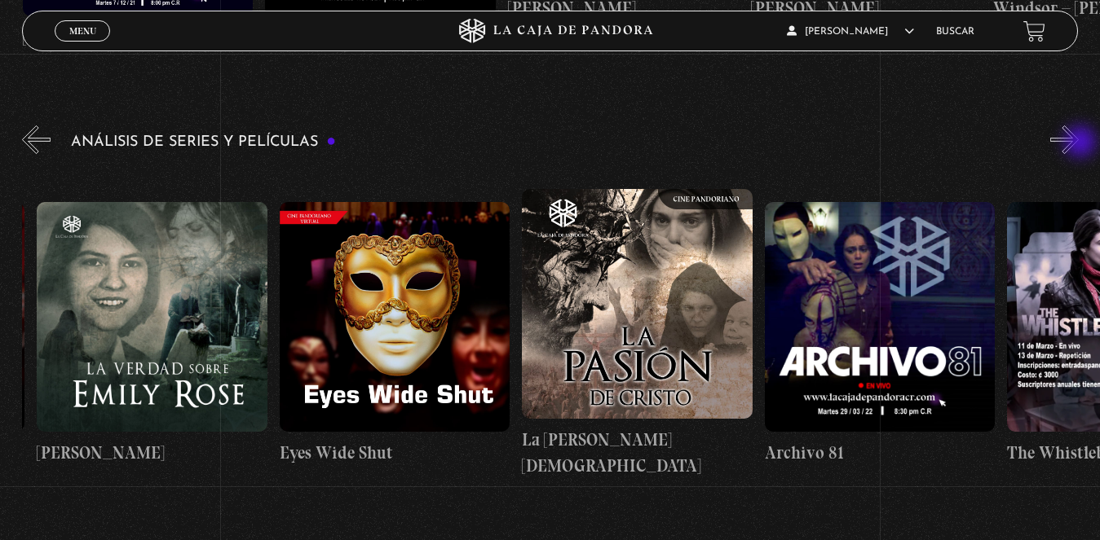
click at [1078, 143] on button "»" at bounding box center [1064, 140] width 29 height 29
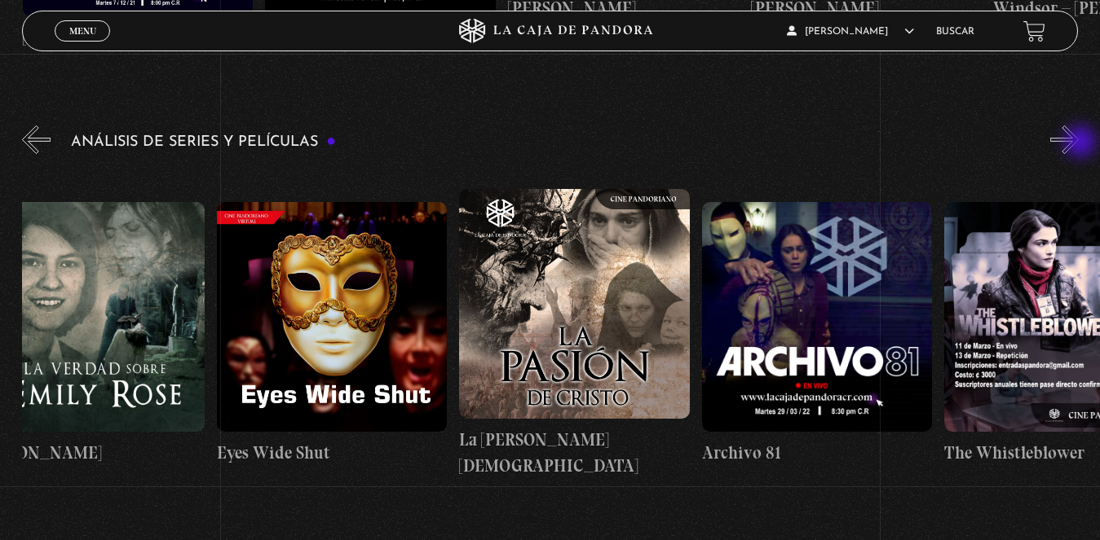
click at [1078, 143] on button "»" at bounding box center [1064, 140] width 29 height 29
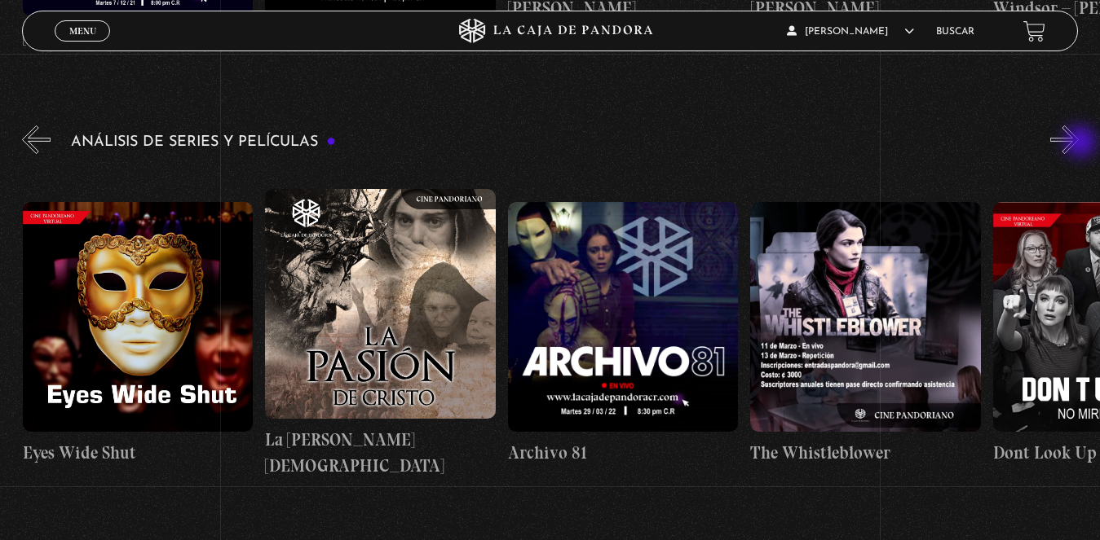
click at [1078, 143] on button "»" at bounding box center [1064, 140] width 29 height 29
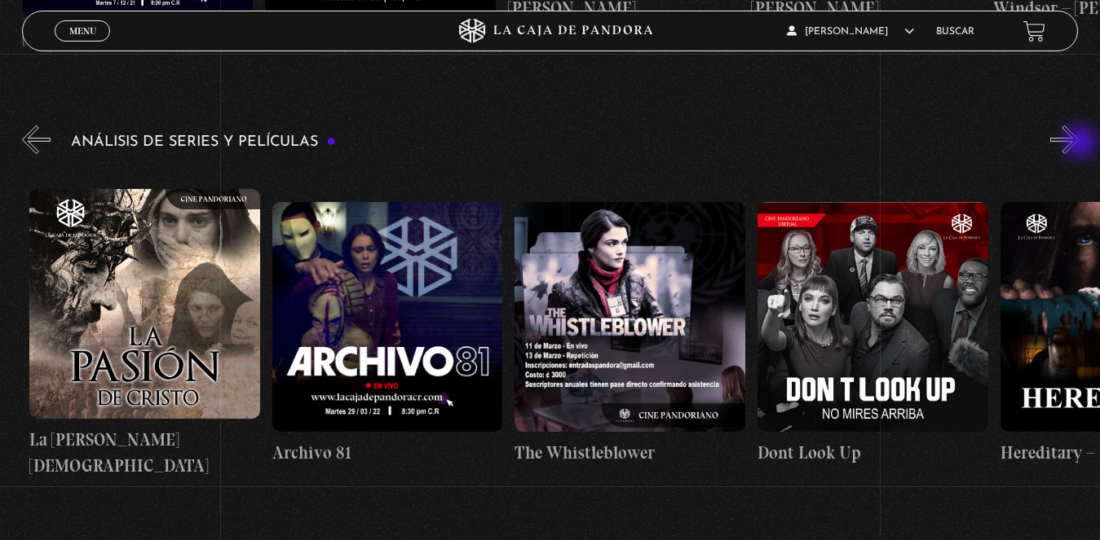
click at [1078, 143] on button "»" at bounding box center [1064, 140] width 29 height 29
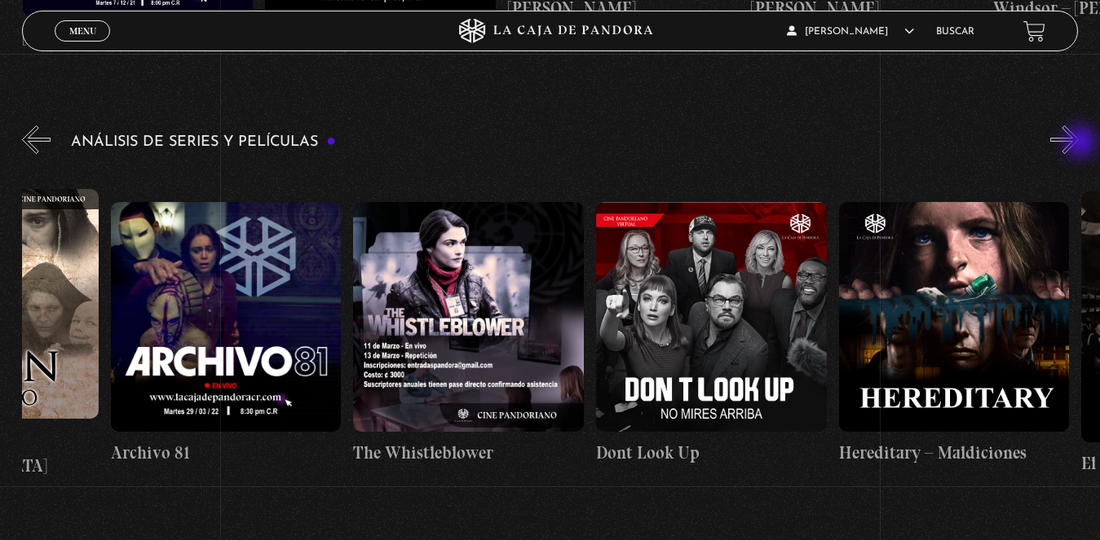
click at [1078, 143] on button "»" at bounding box center [1064, 140] width 29 height 29
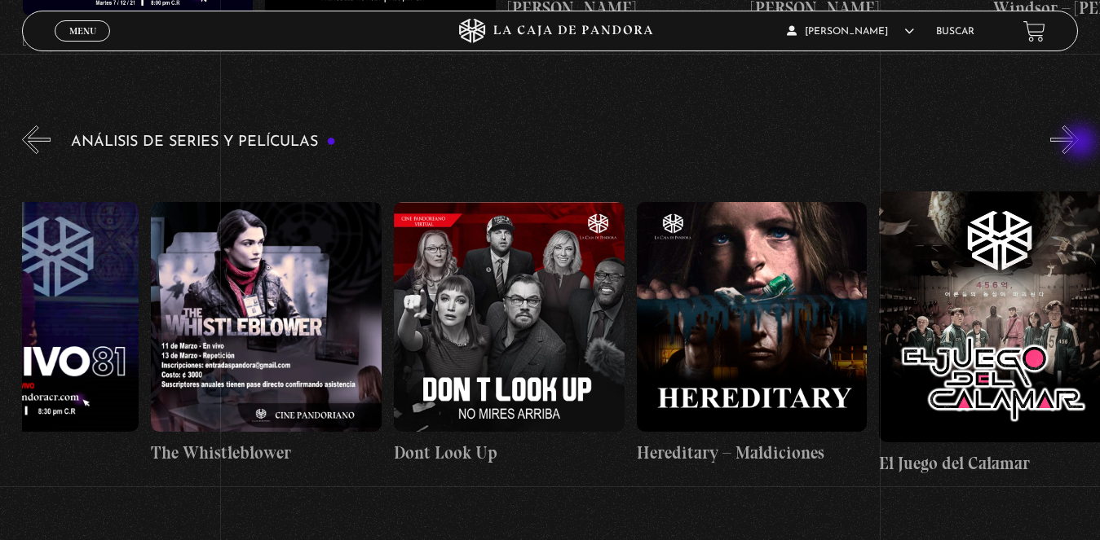
click at [1078, 143] on button "»" at bounding box center [1064, 140] width 29 height 29
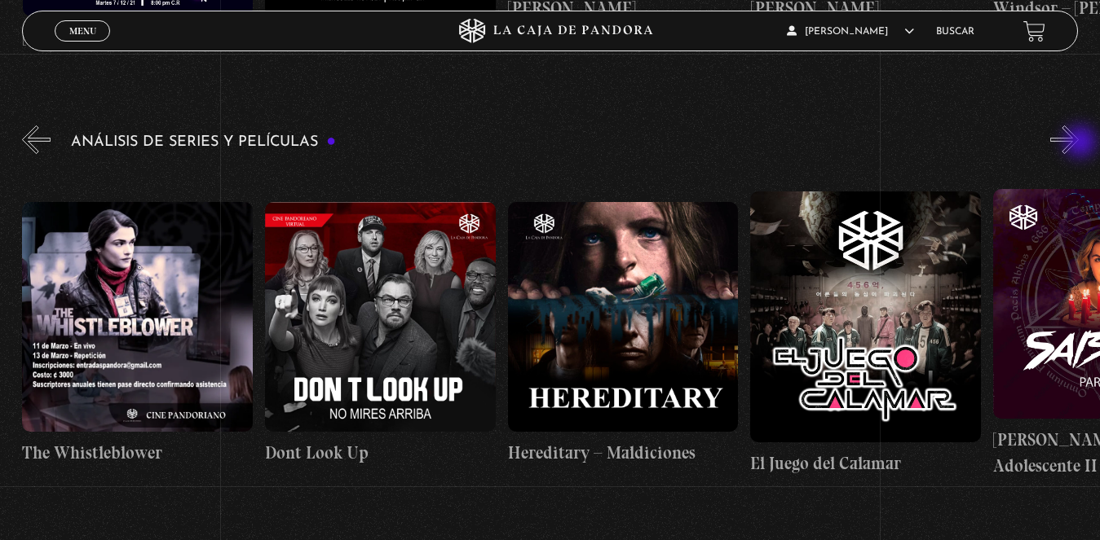
click at [1078, 143] on button "»" at bounding box center [1064, 140] width 29 height 29
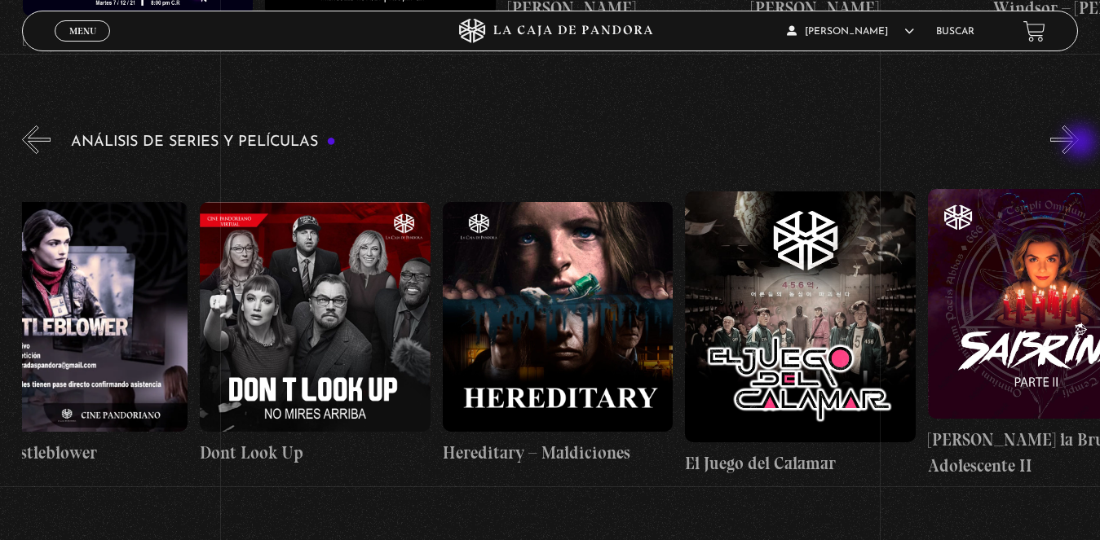
click at [1078, 143] on button "»" at bounding box center [1064, 140] width 29 height 29
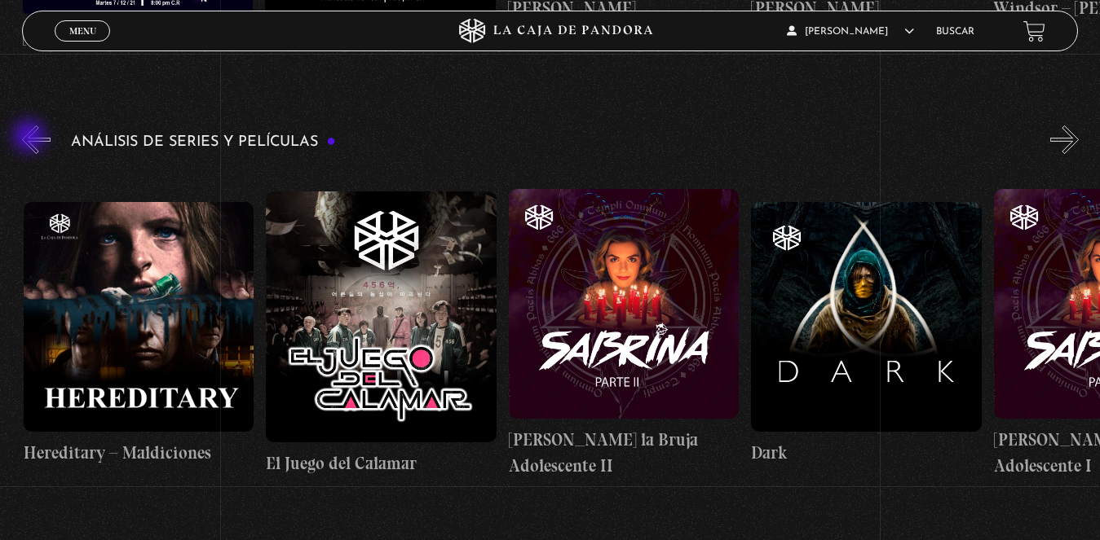
click at [49, 144] on button "«" at bounding box center [36, 140] width 29 height 29
click at [50, 144] on button "«" at bounding box center [36, 140] width 29 height 29
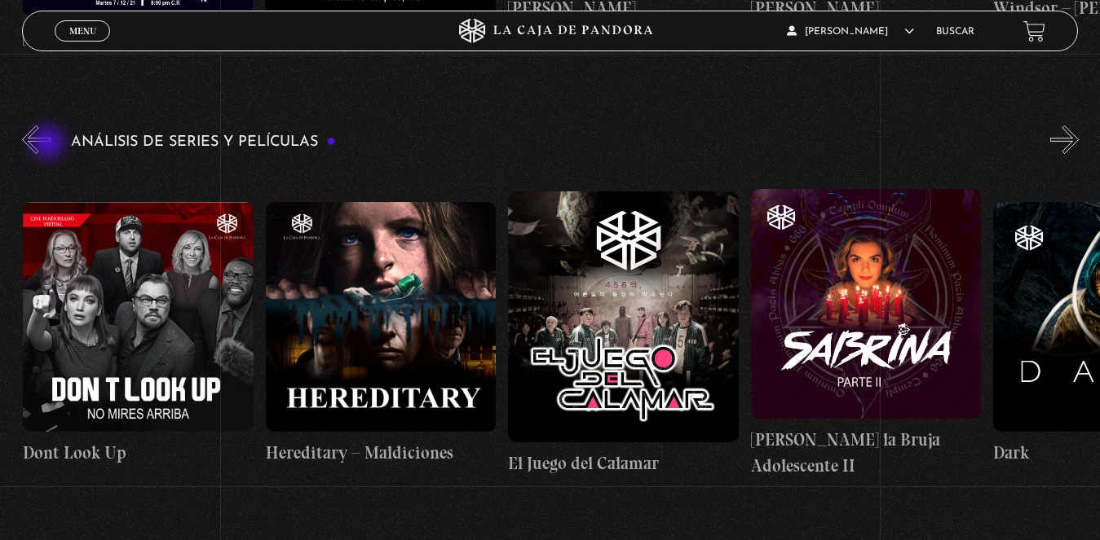
click at [51, 144] on button "«" at bounding box center [36, 140] width 29 height 29
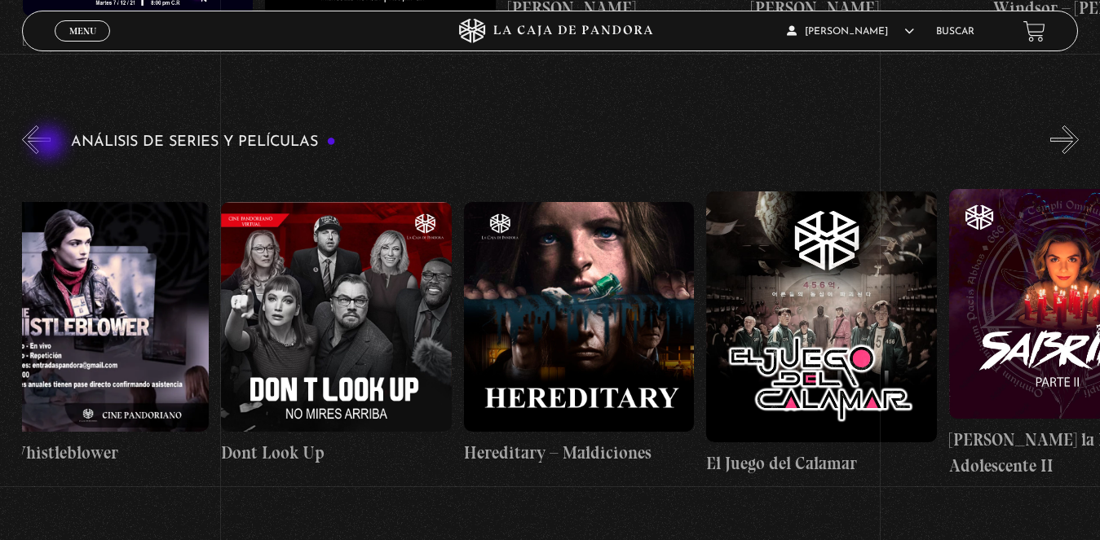
click at [51, 144] on div "Análisis de series y películas" at bounding box center [561, 312] width 1078 height 380
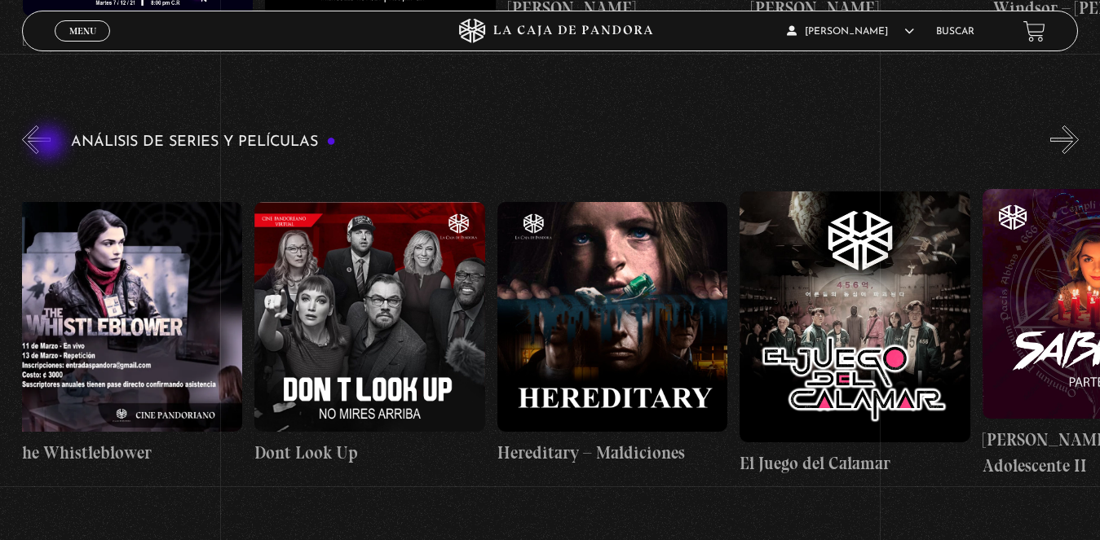
scroll to position [0, 3638]
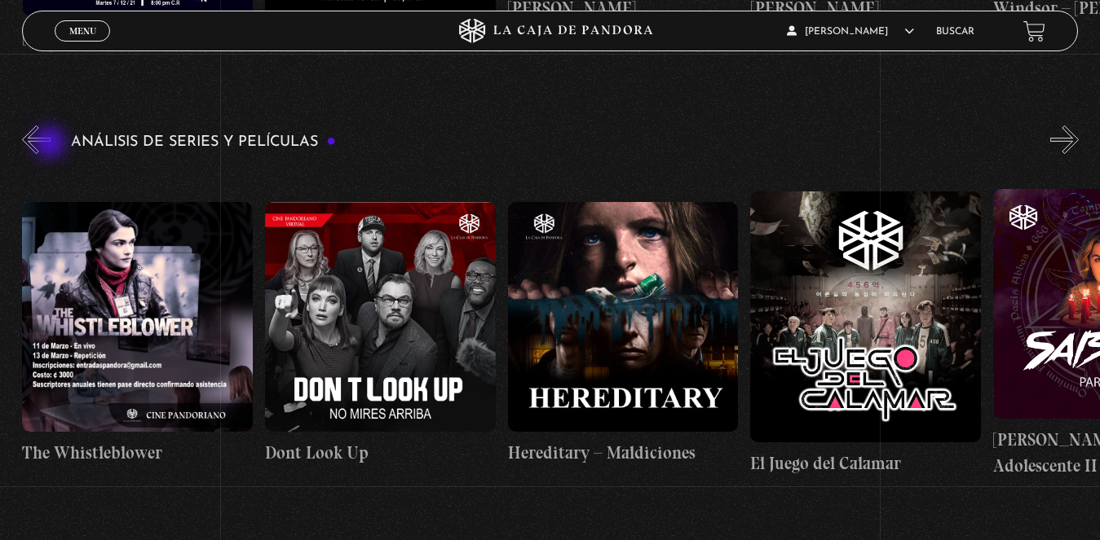
click at [51, 144] on div "Análisis de series y películas" at bounding box center [561, 312] width 1078 height 380
click at [53, 144] on div "Análisis de series y películas" at bounding box center [561, 312] width 1078 height 380
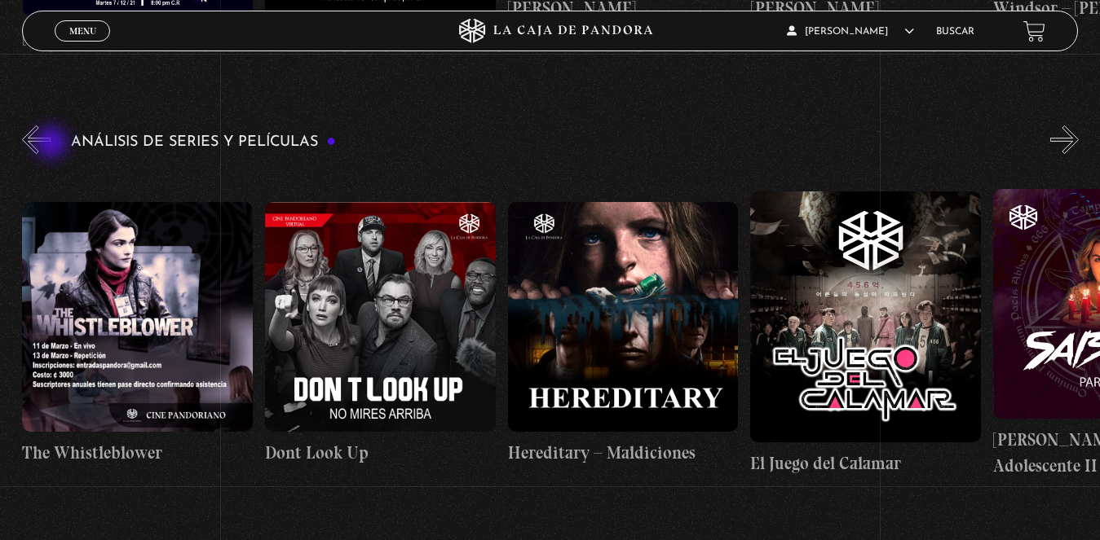
click at [53, 144] on div "Análisis de series y películas" at bounding box center [561, 312] width 1078 height 380
click at [34, 142] on button "«" at bounding box center [36, 140] width 29 height 29
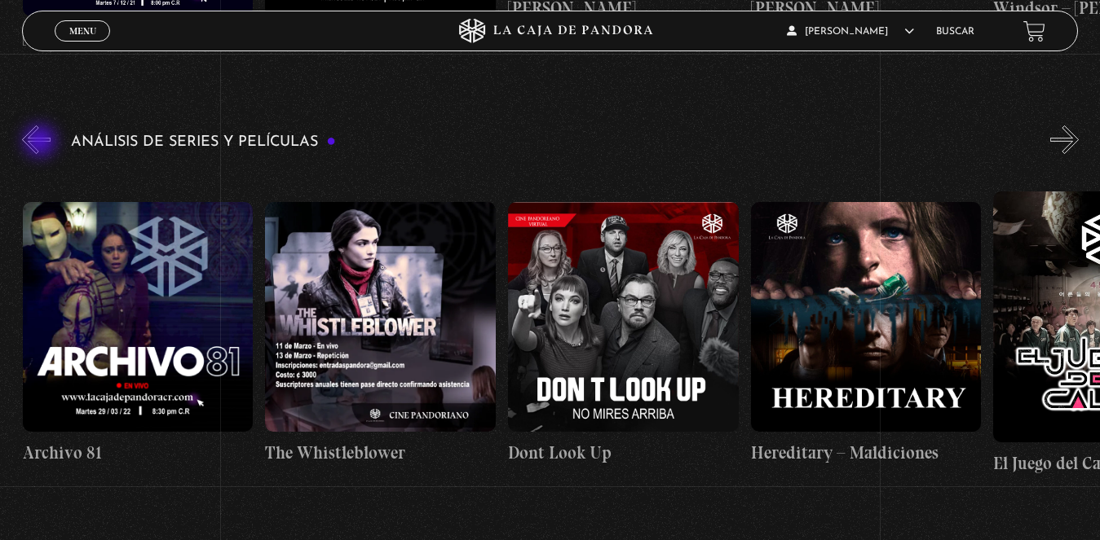
click at [42, 143] on button "«" at bounding box center [36, 140] width 29 height 29
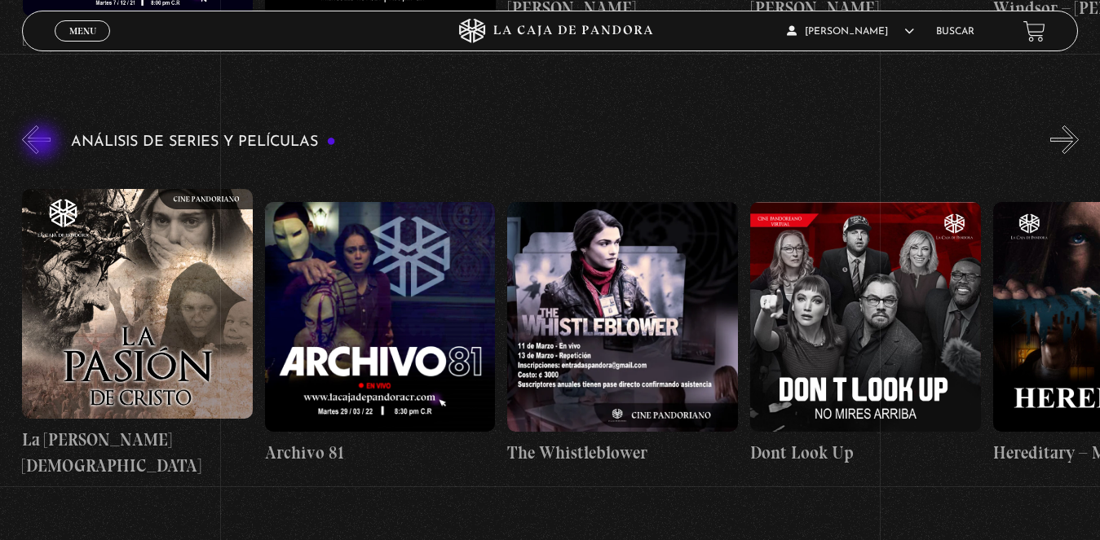
click at [44, 143] on button "«" at bounding box center [36, 140] width 29 height 29
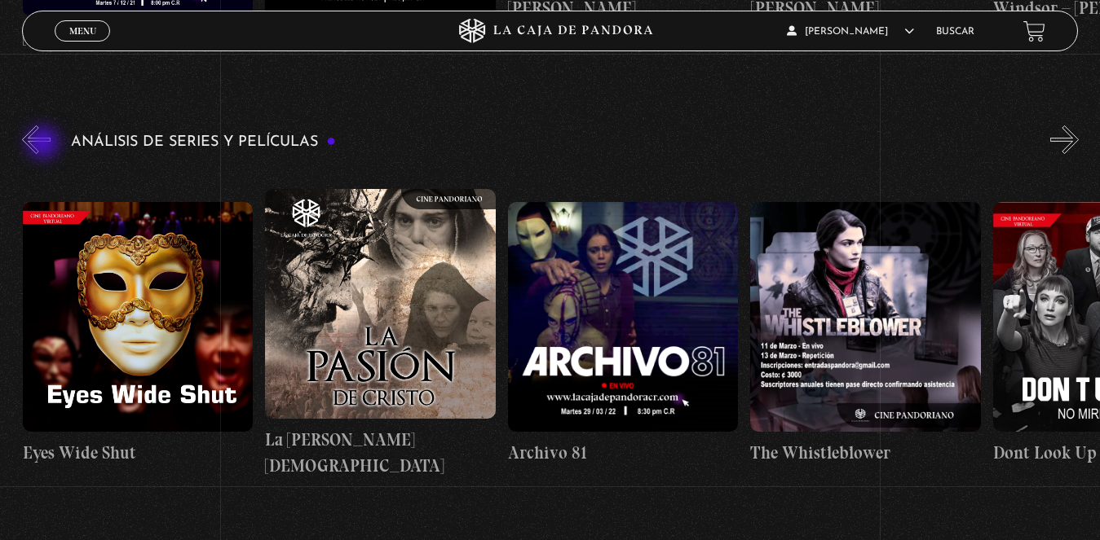
click at [45, 144] on button "«" at bounding box center [36, 140] width 29 height 29
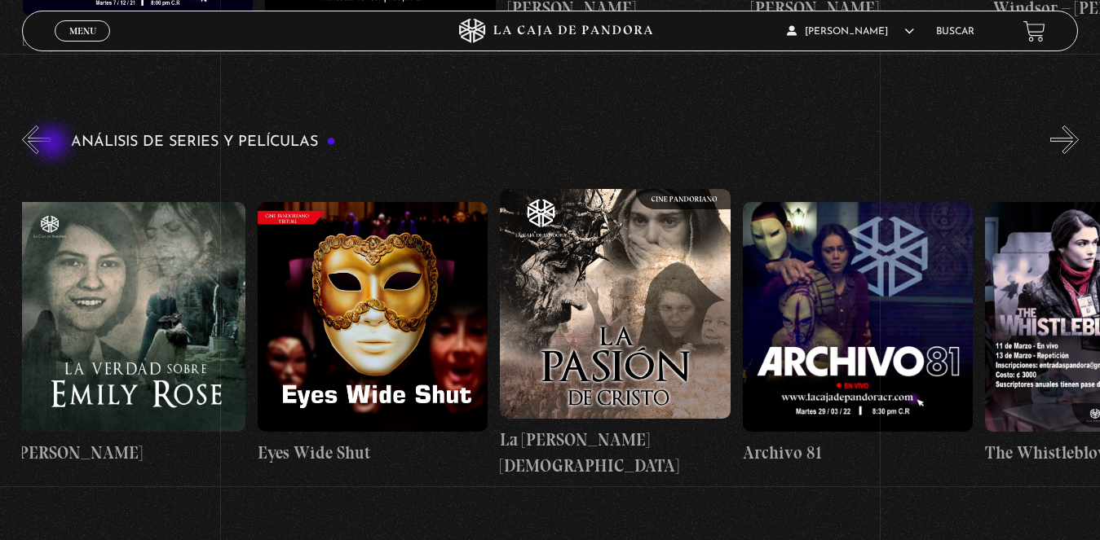
scroll to position [0, 2668]
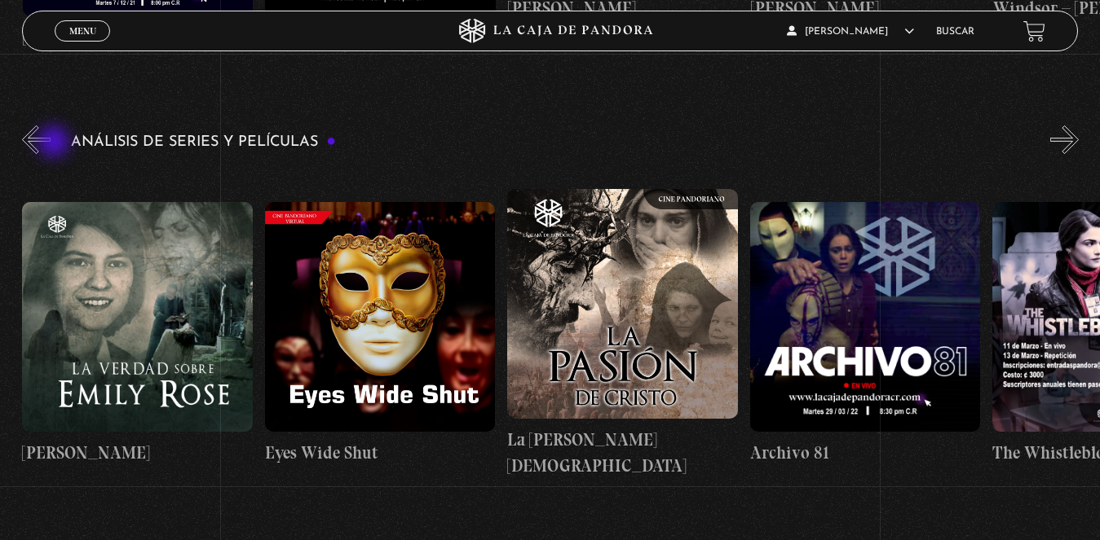
click at [56, 143] on div "Análisis de series y películas" at bounding box center [561, 312] width 1078 height 380
click at [32, 138] on button "«" at bounding box center [36, 140] width 29 height 29
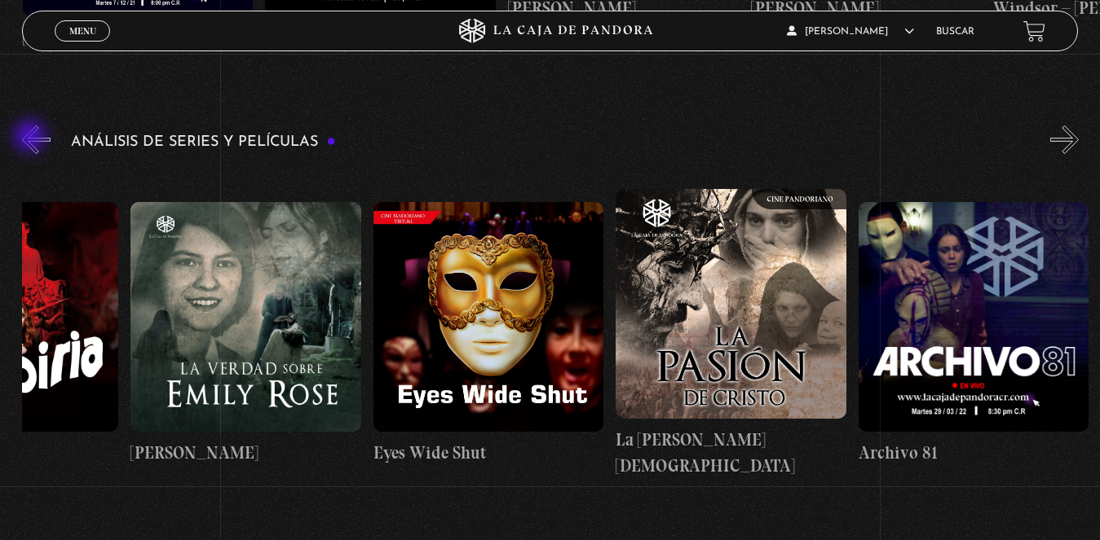
click at [32, 138] on button "«" at bounding box center [36, 140] width 29 height 29
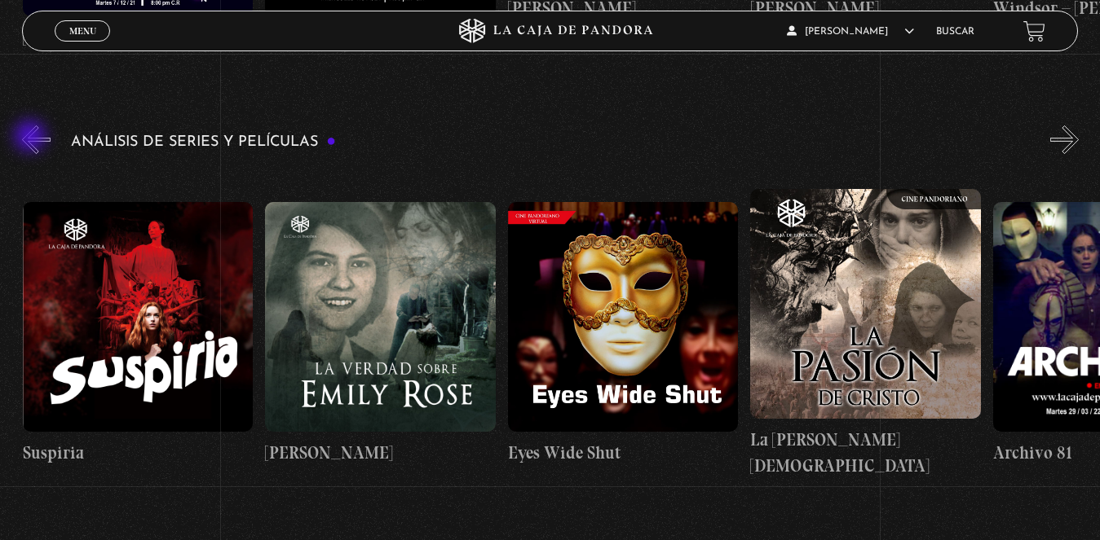
click at [32, 138] on button "«" at bounding box center [36, 140] width 29 height 29
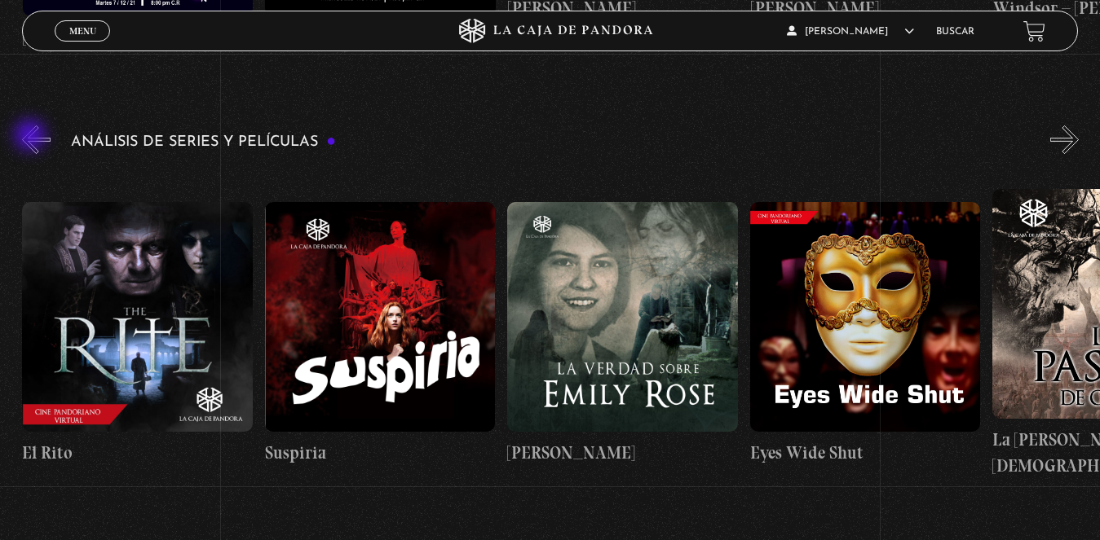
click at [32, 137] on button "«" at bounding box center [36, 140] width 29 height 29
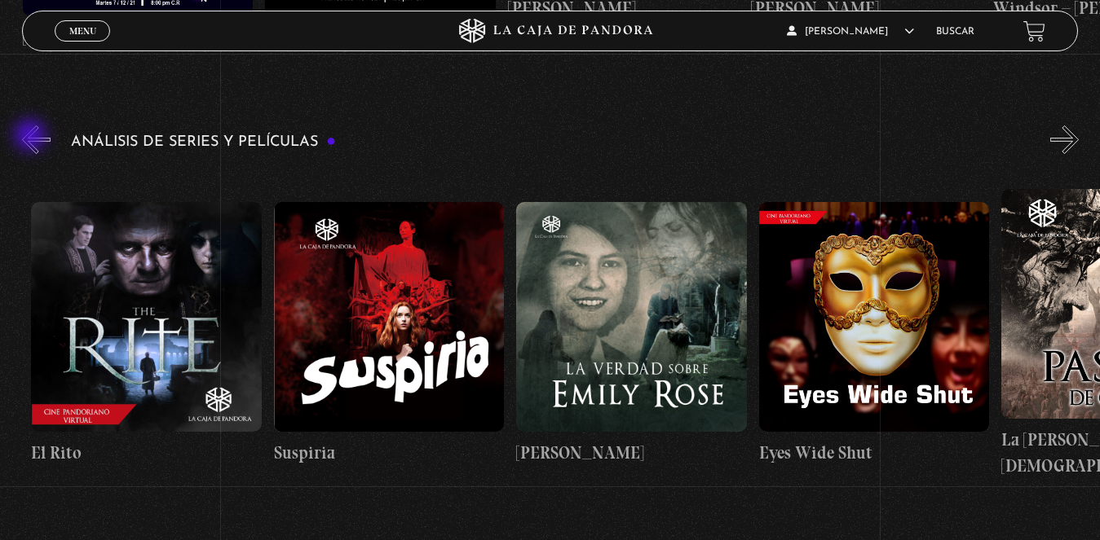
click at [32, 137] on button "«" at bounding box center [36, 140] width 29 height 29
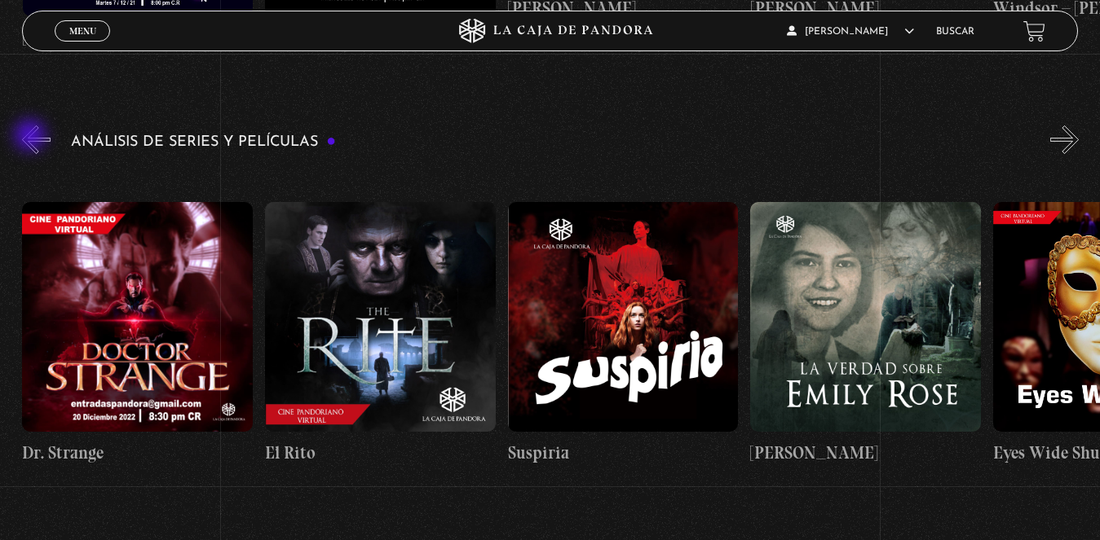
click at [32, 137] on button "«" at bounding box center [36, 140] width 29 height 29
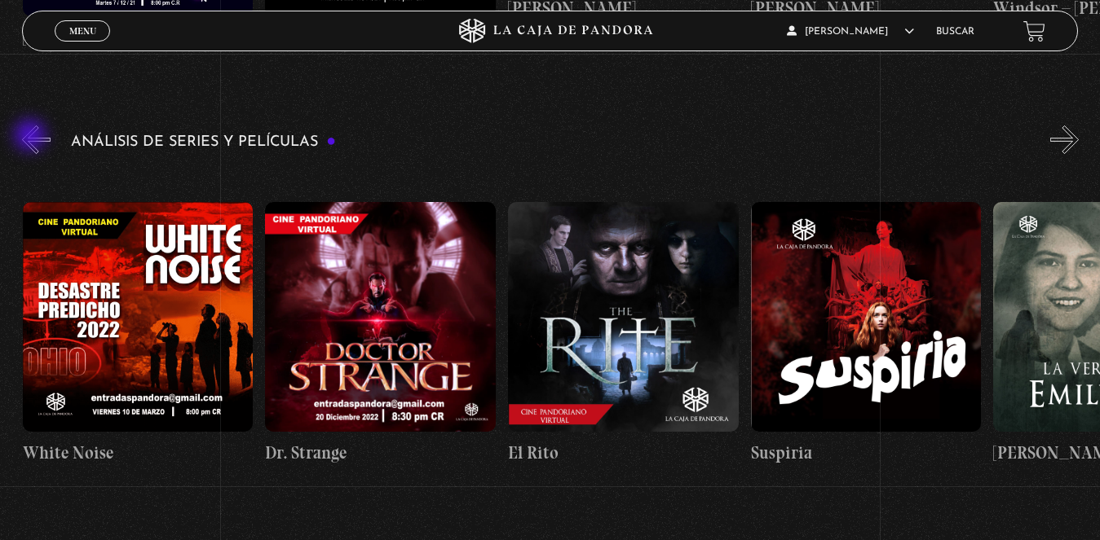
click at [33, 137] on button "«" at bounding box center [36, 140] width 29 height 29
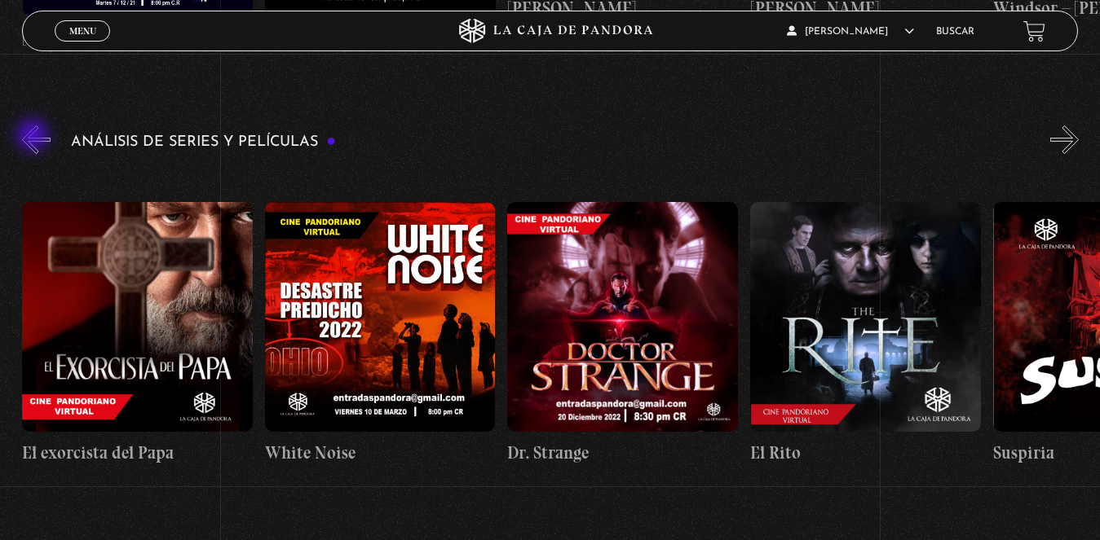
click at [34, 137] on button "«" at bounding box center [36, 140] width 29 height 29
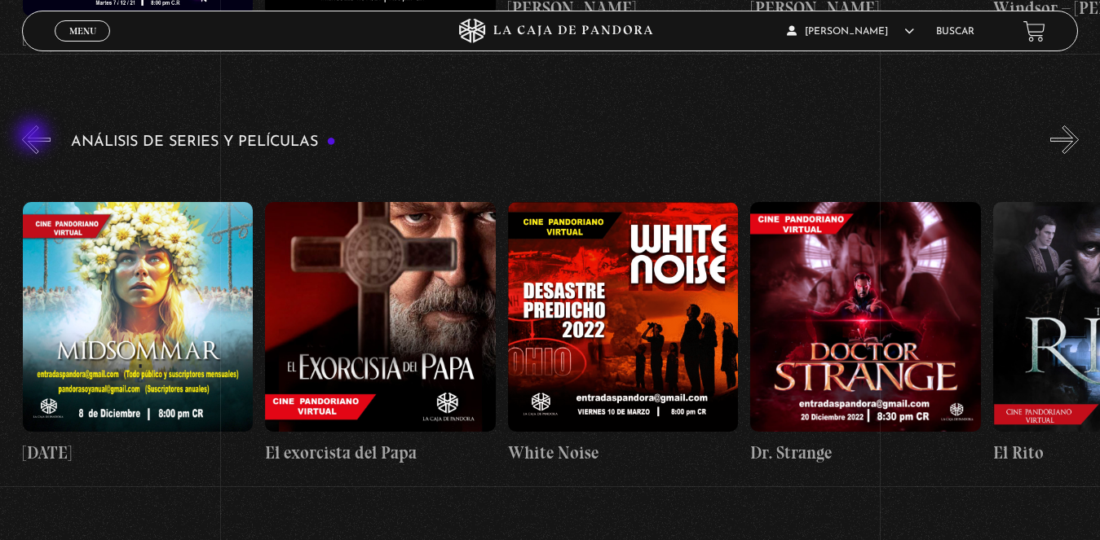
click at [34, 137] on button "«" at bounding box center [36, 140] width 29 height 29
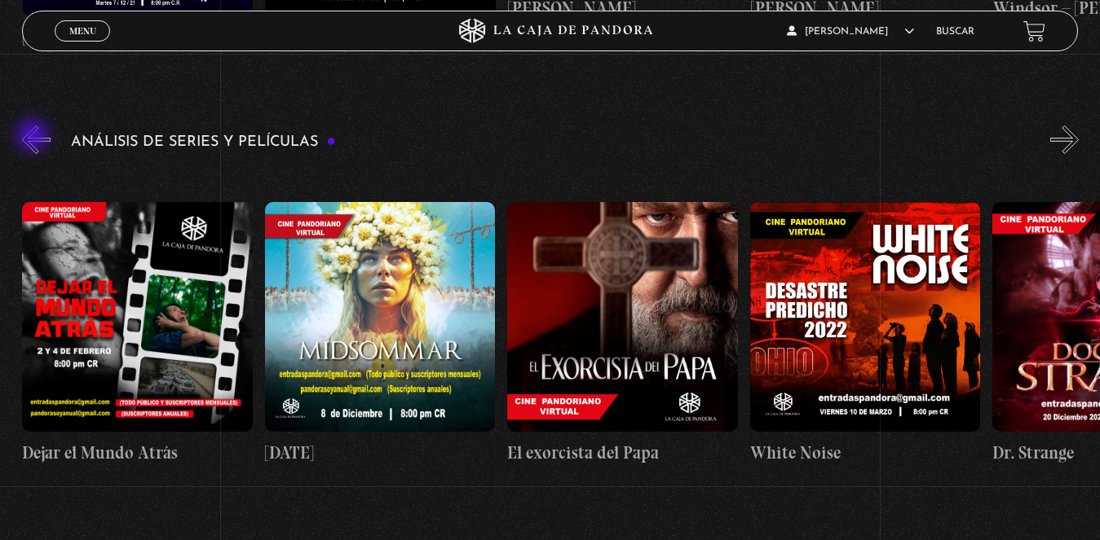
click at [35, 137] on button "«" at bounding box center [36, 140] width 29 height 29
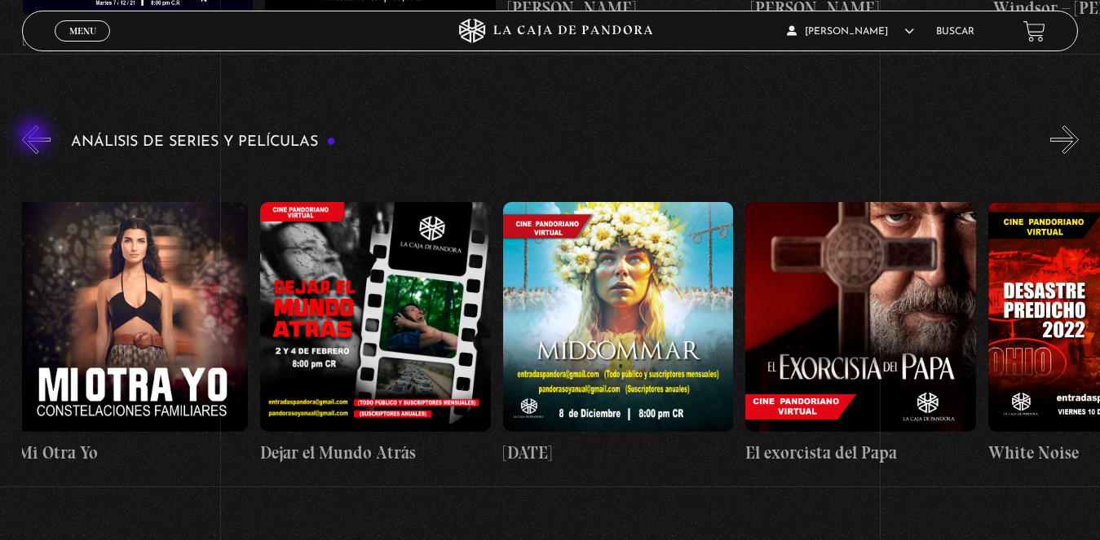
scroll to position [0, 727]
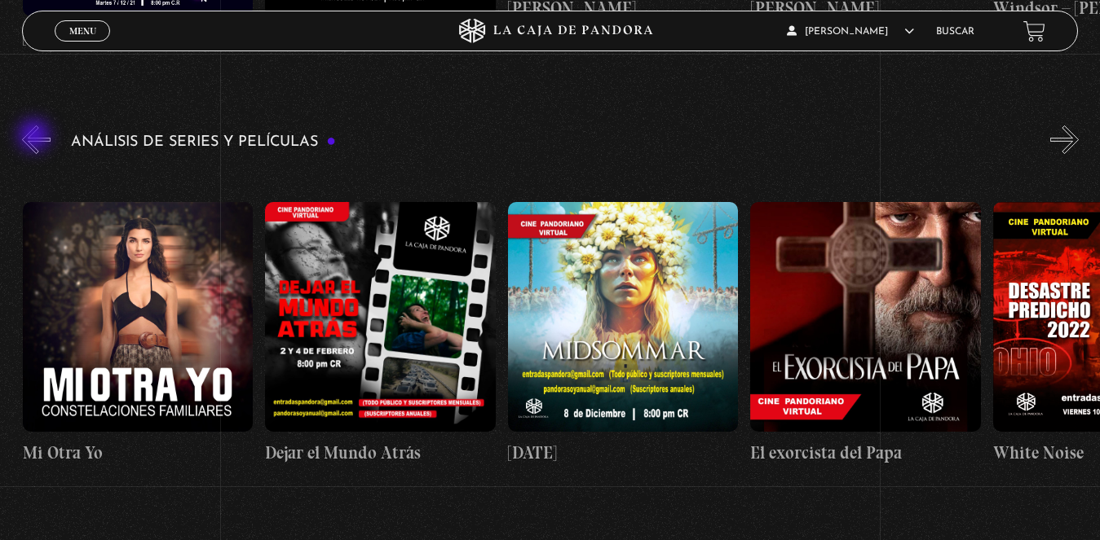
click at [36, 137] on button "«" at bounding box center [36, 140] width 29 height 29
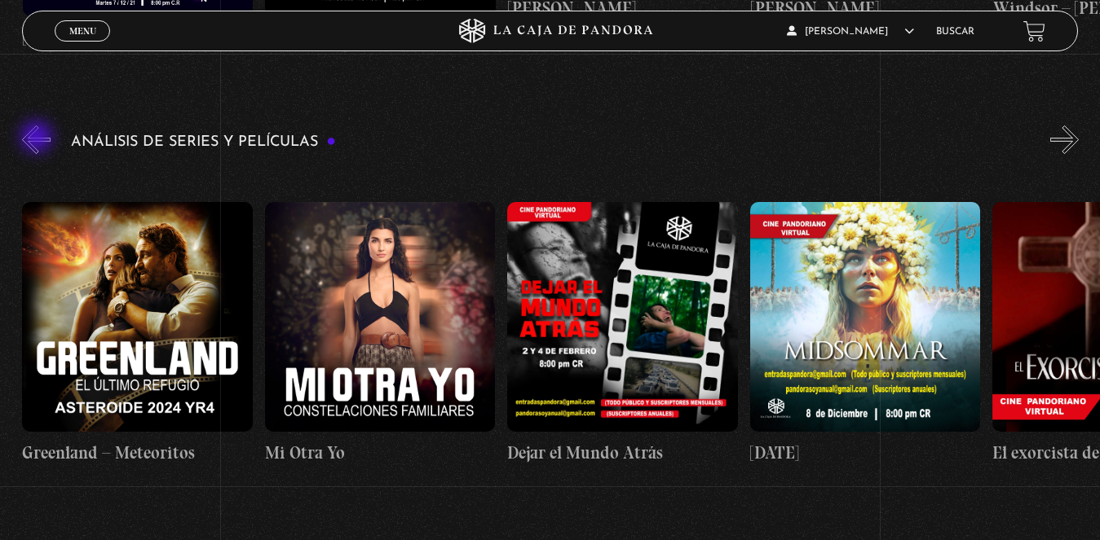
click at [38, 139] on button "«" at bounding box center [36, 140] width 29 height 29
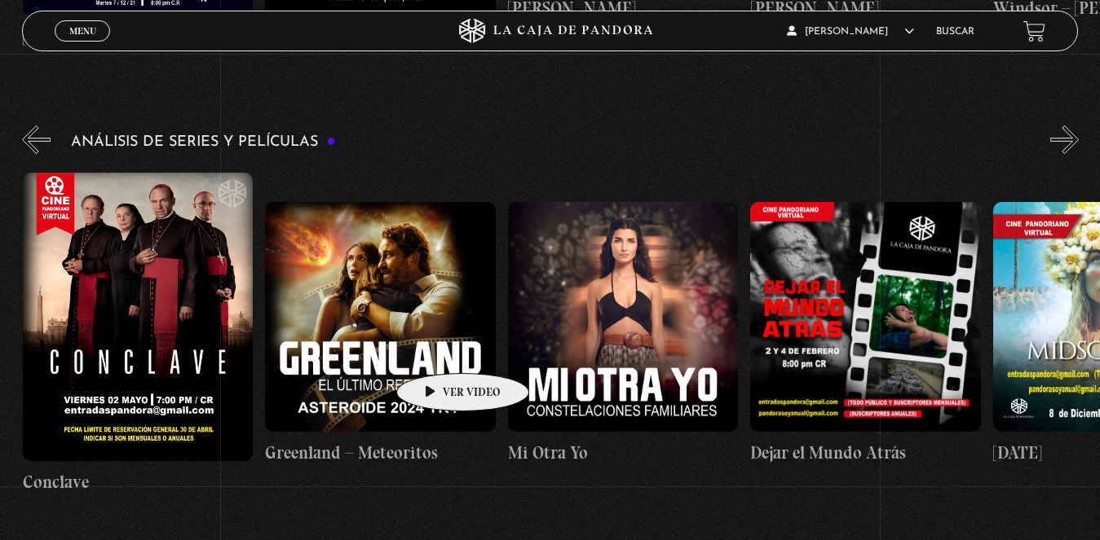
click at [438, 349] on figure at bounding box center [380, 317] width 231 height 231
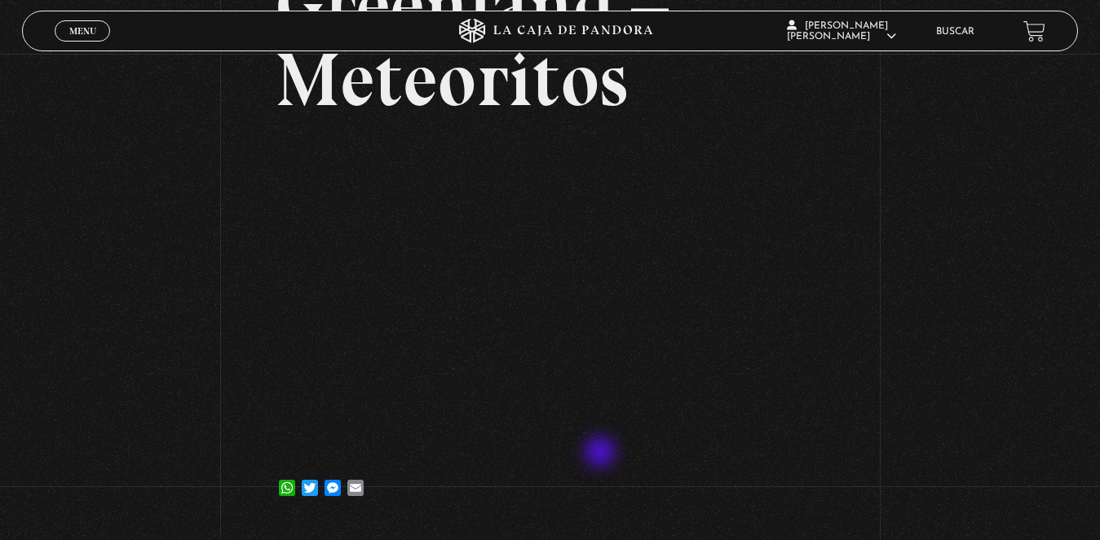
scroll to position [254, 0]
